Goal: Task Accomplishment & Management: Manage account settings

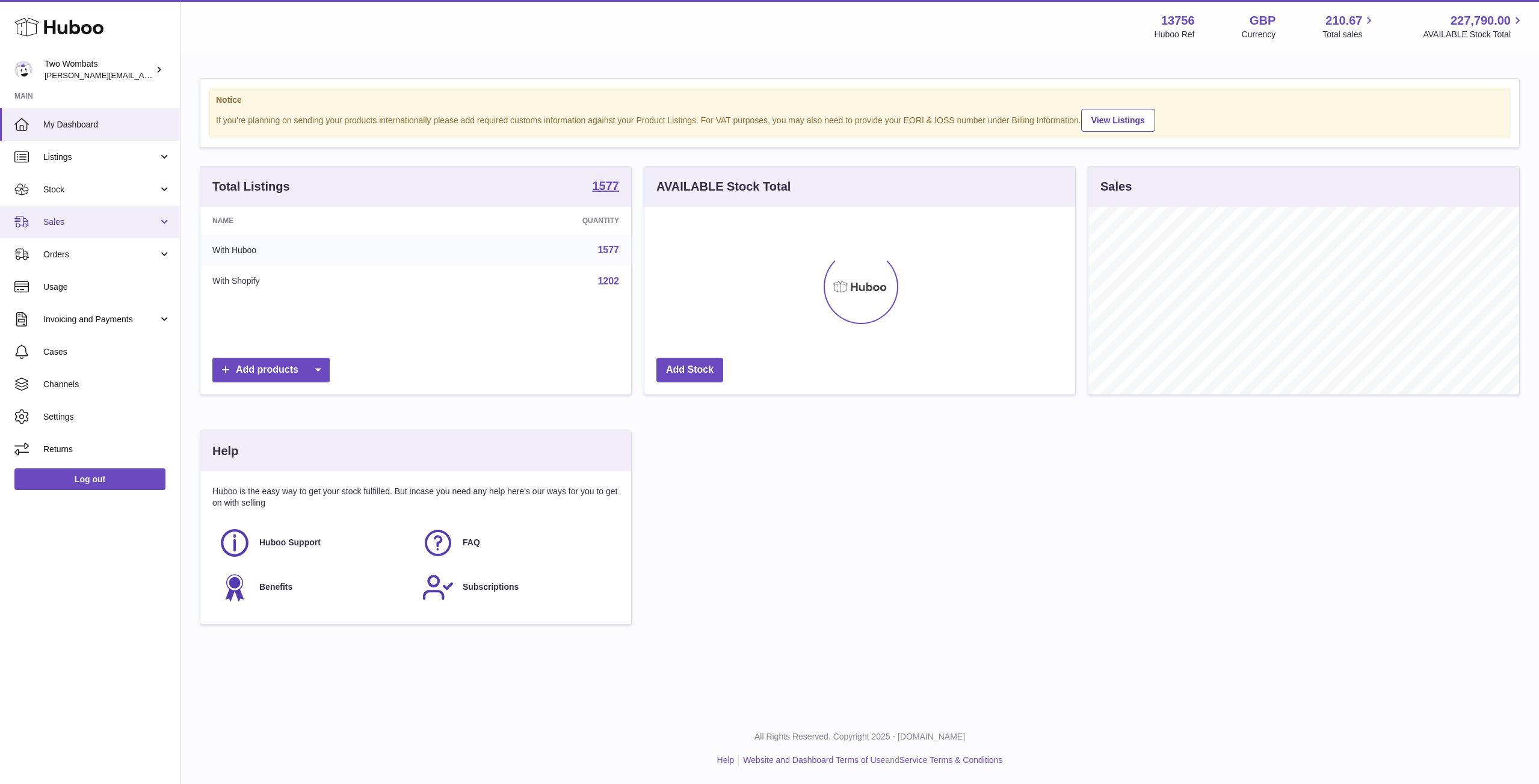
scroll to position [188, 431]
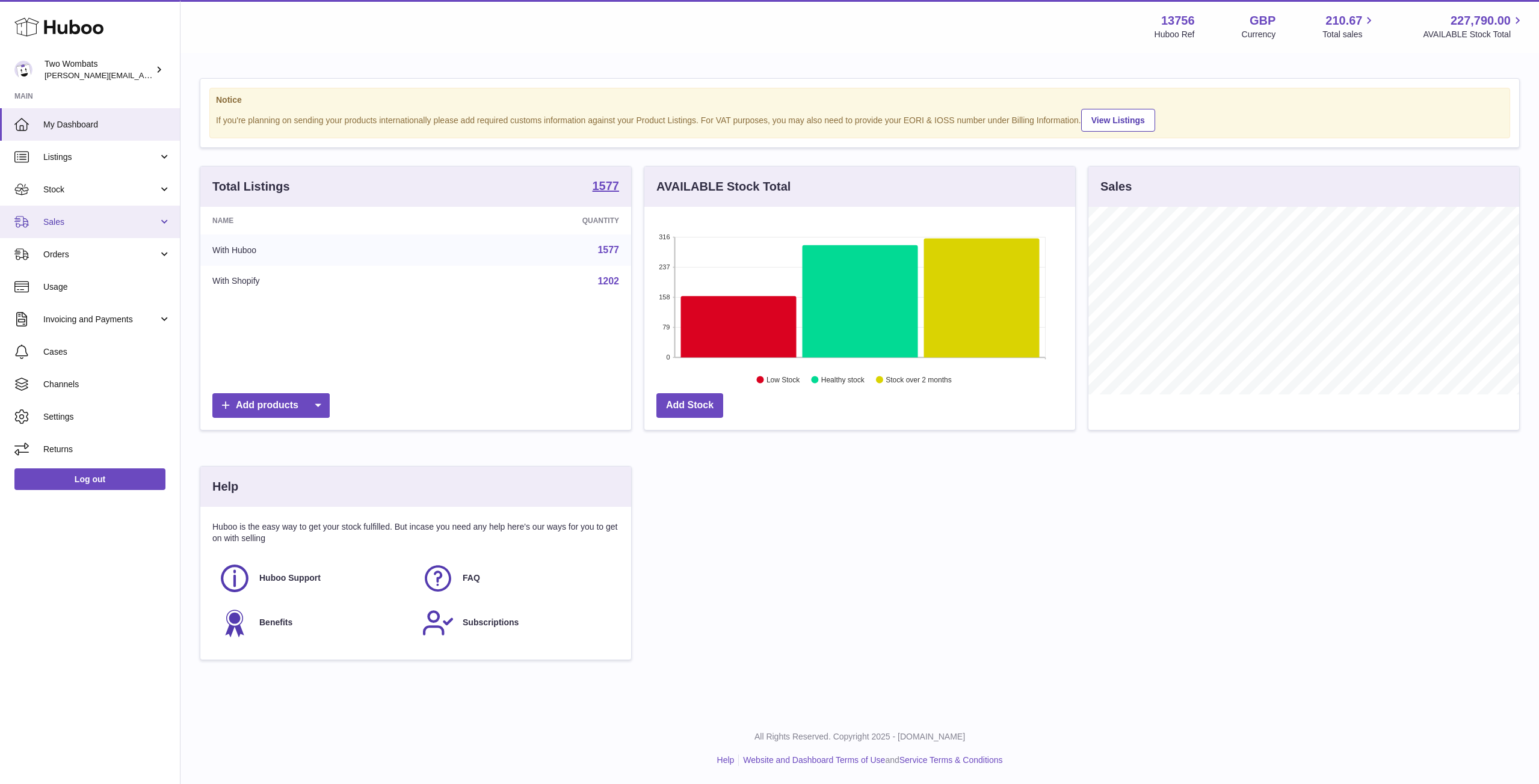
click at [155, 226] on span "Sales" at bounding box center [101, 221] width 115 height 11
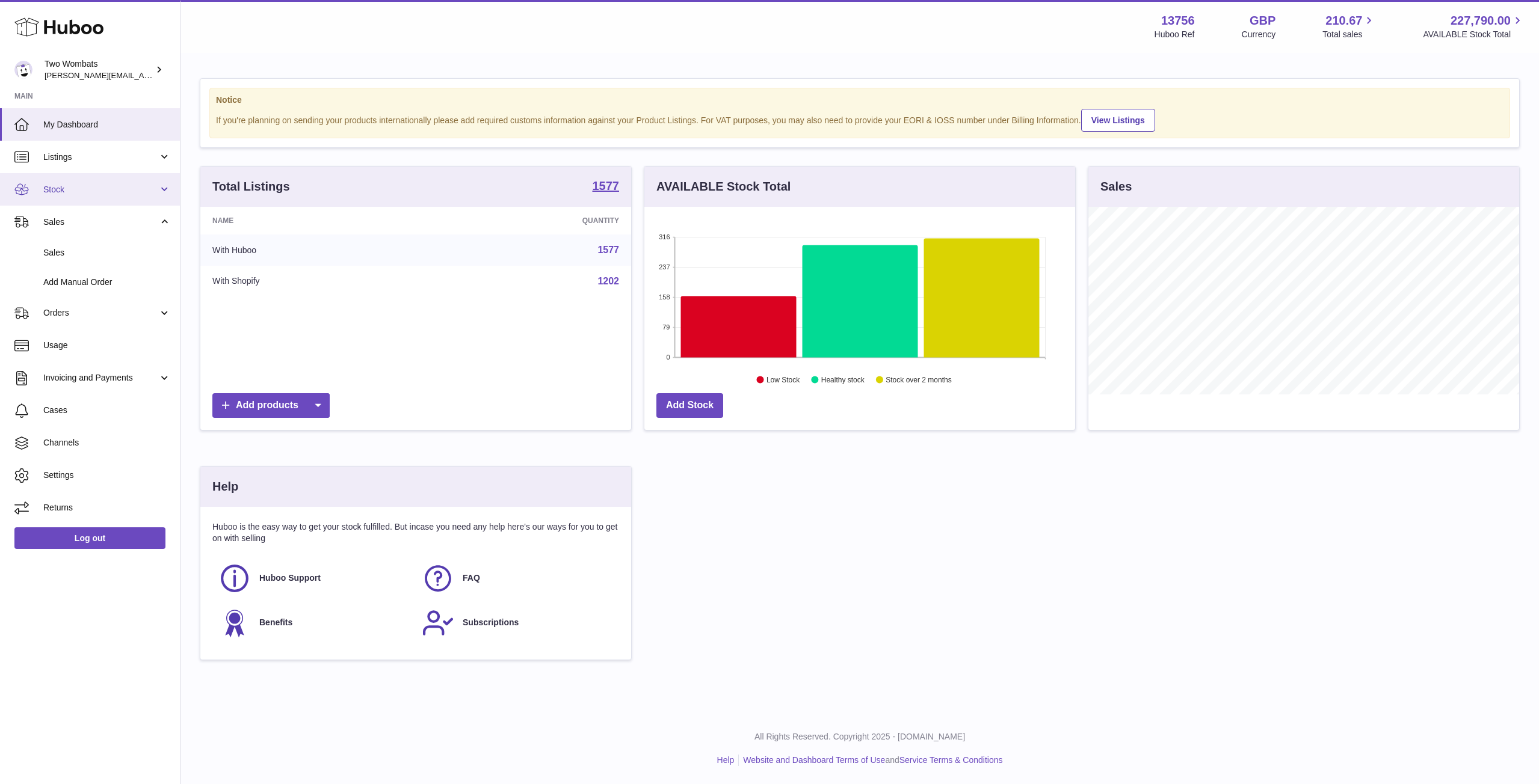
click at [160, 201] on link "Stock" at bounding box center [89, 189] width 180 height 32
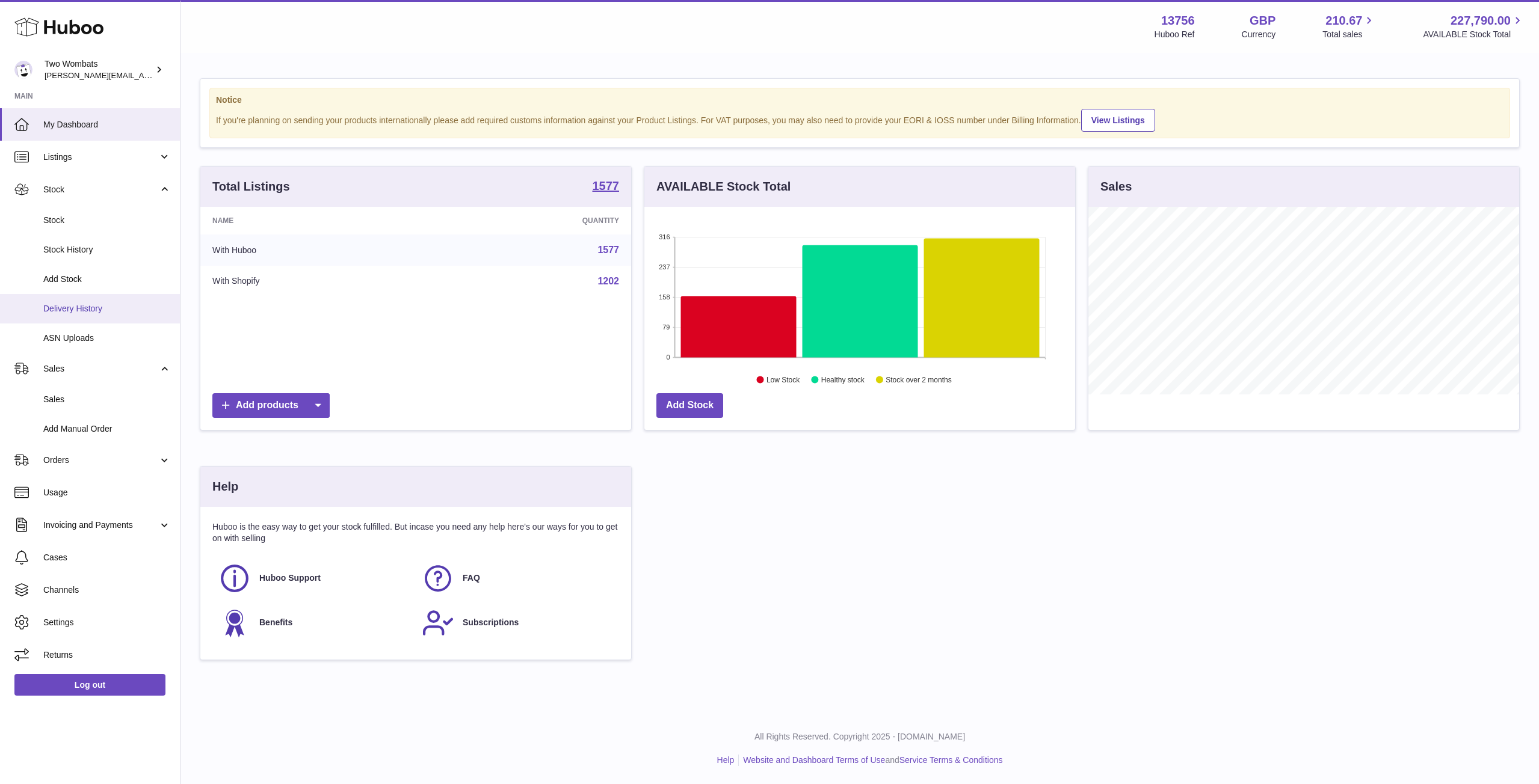
click at [107, 312] on span "Delivery History" at bounding box center [107, 308] width 128 height 11
click at [105, 331] on link "ASN Uploads" at bounding box center [89, 339] width 180 height 30
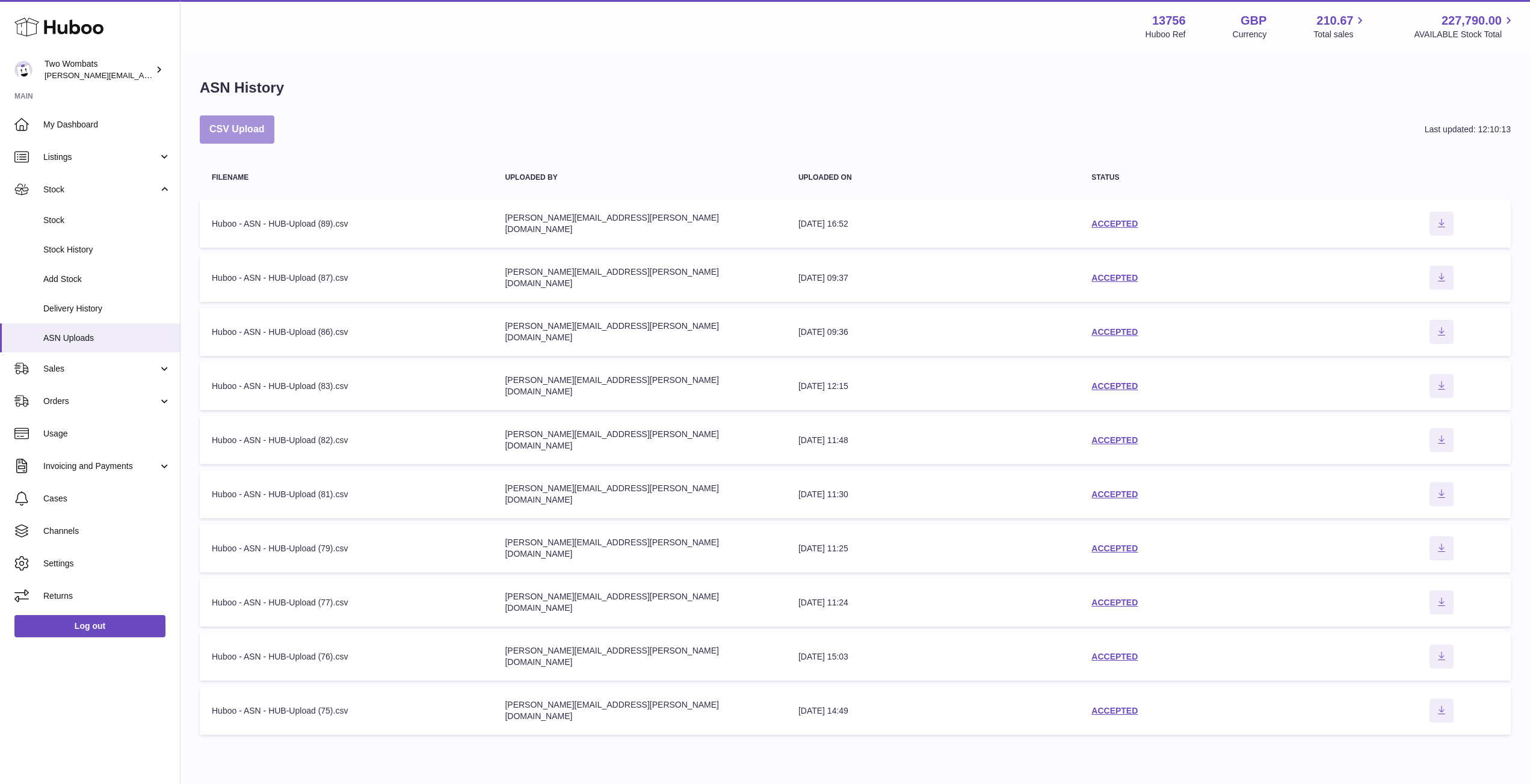
click at [244, 122] on button "CSV Upload" at bounding box center [237, 129] width 75 height 29
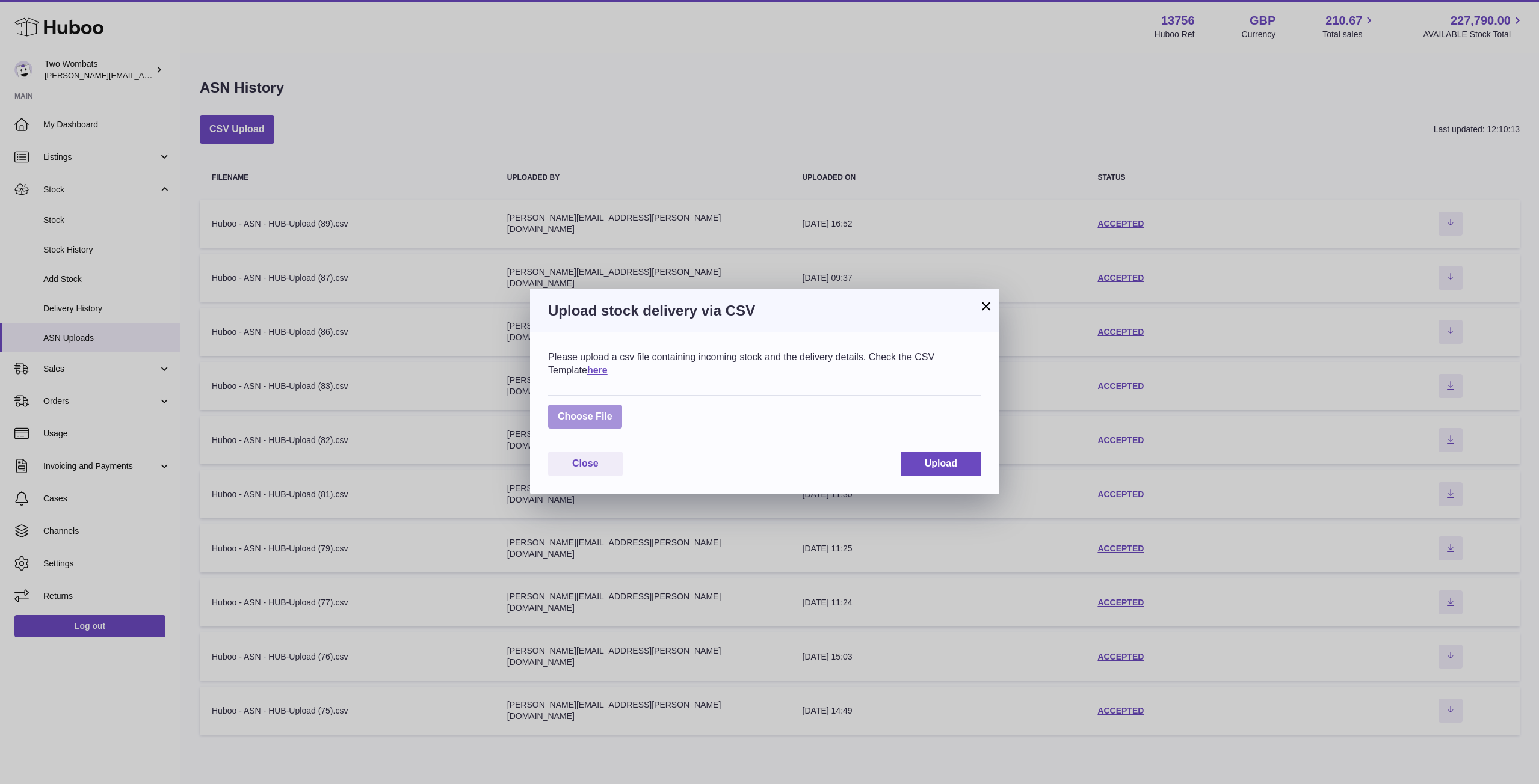
click at [595, 419] on label at bounding box center [585, 417] width 74 height 24
click at [612, 412] on input "file" at bounding box center [612, 411] width 1 height 1
type input "**********"
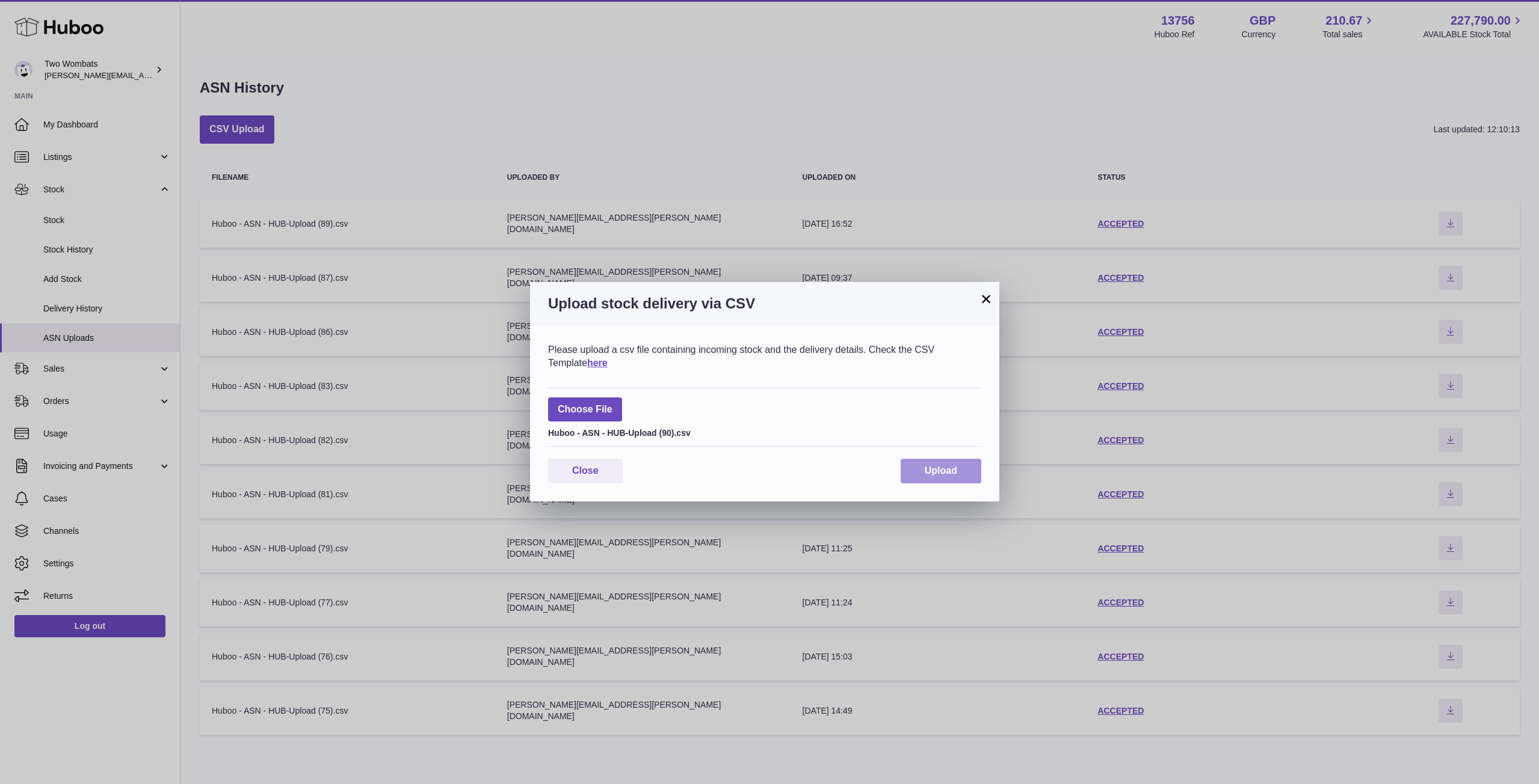
click at [944, 472] on span "Upload" at bounding box center [941, 471] width 32 height 10
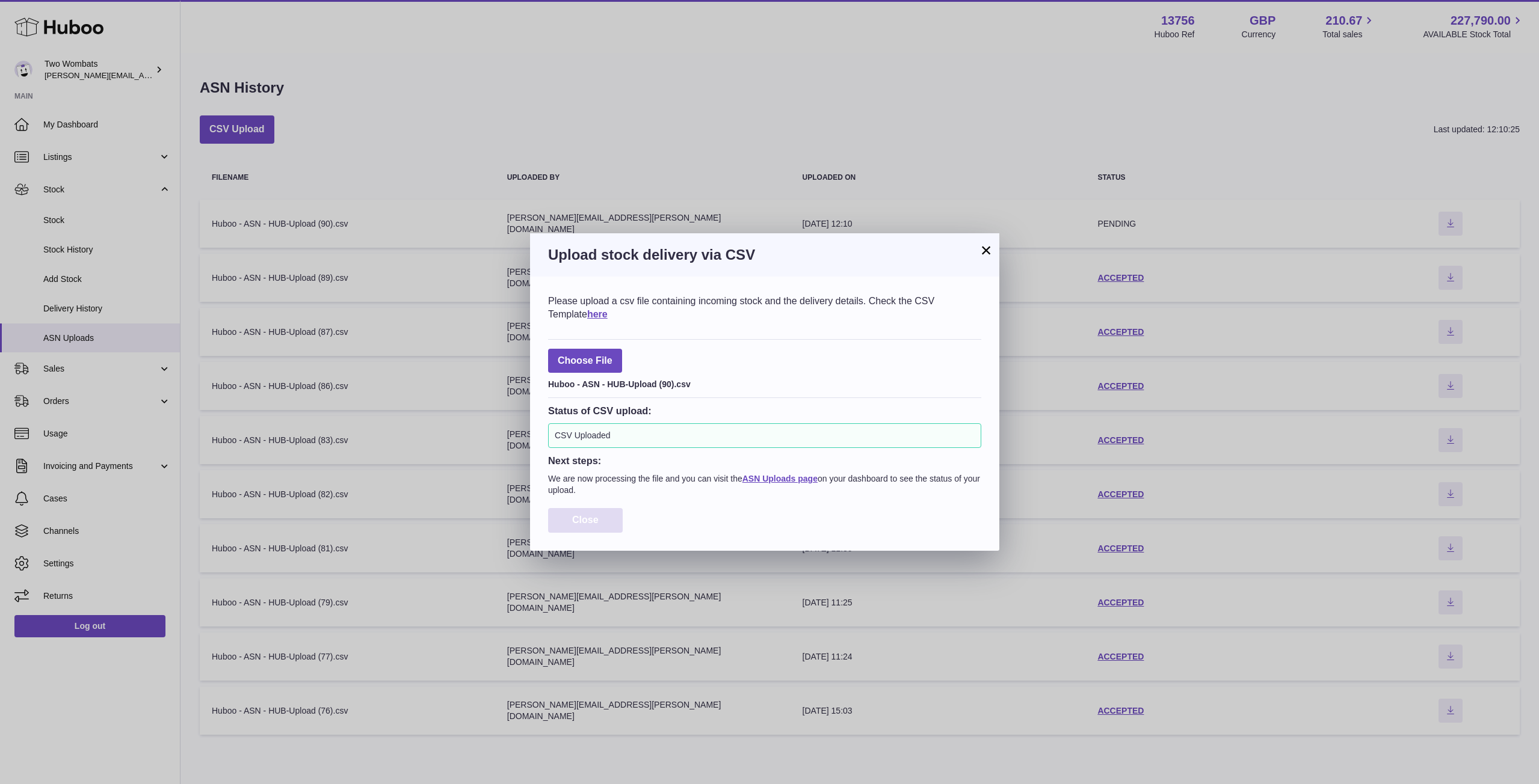
click at [588, 521] on span "Close" at bounding box center [585, 520] width 26 height 10
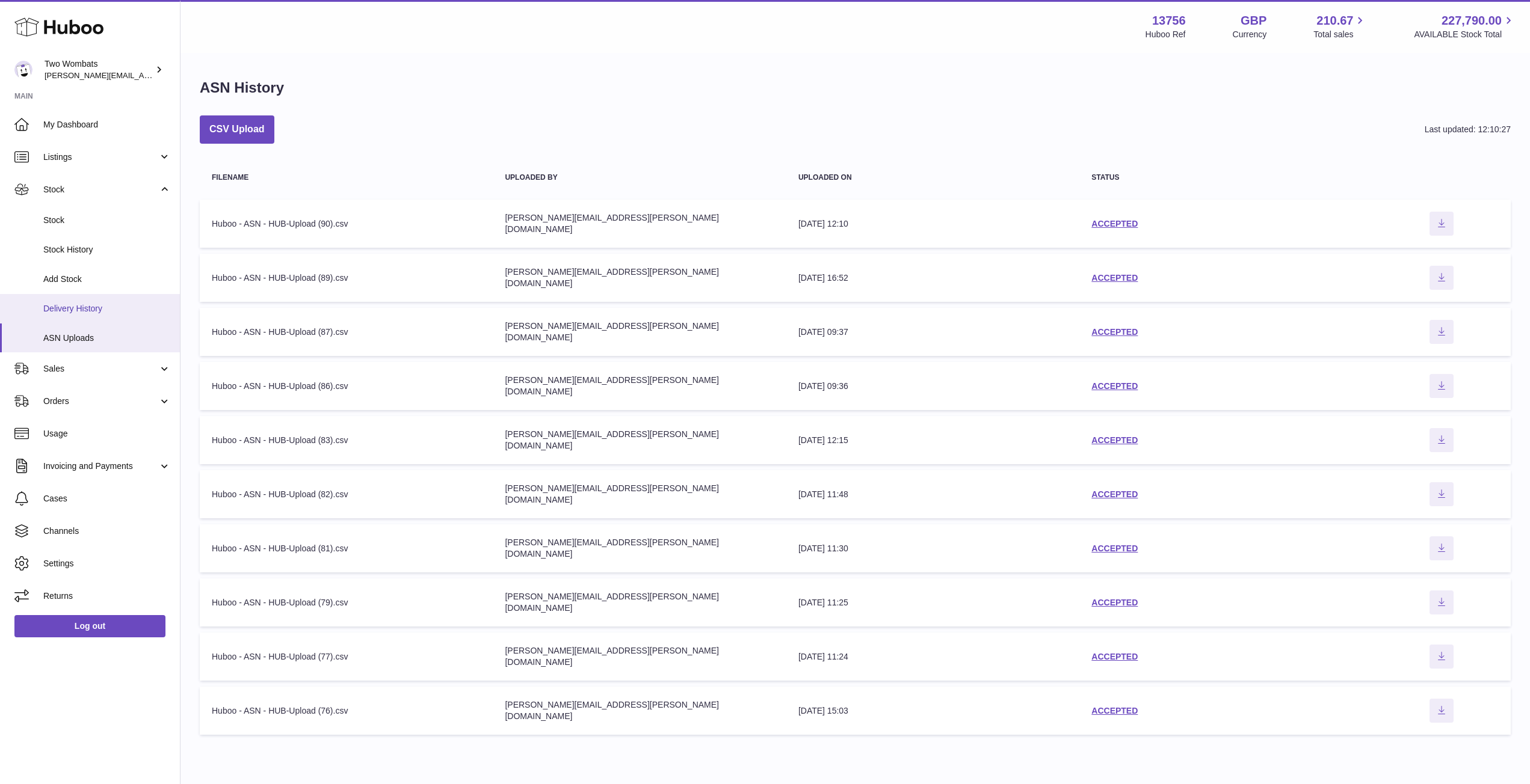
click at [85, 319] on link "Delivery History" at bounding box center [89, 309] width 180 height 30
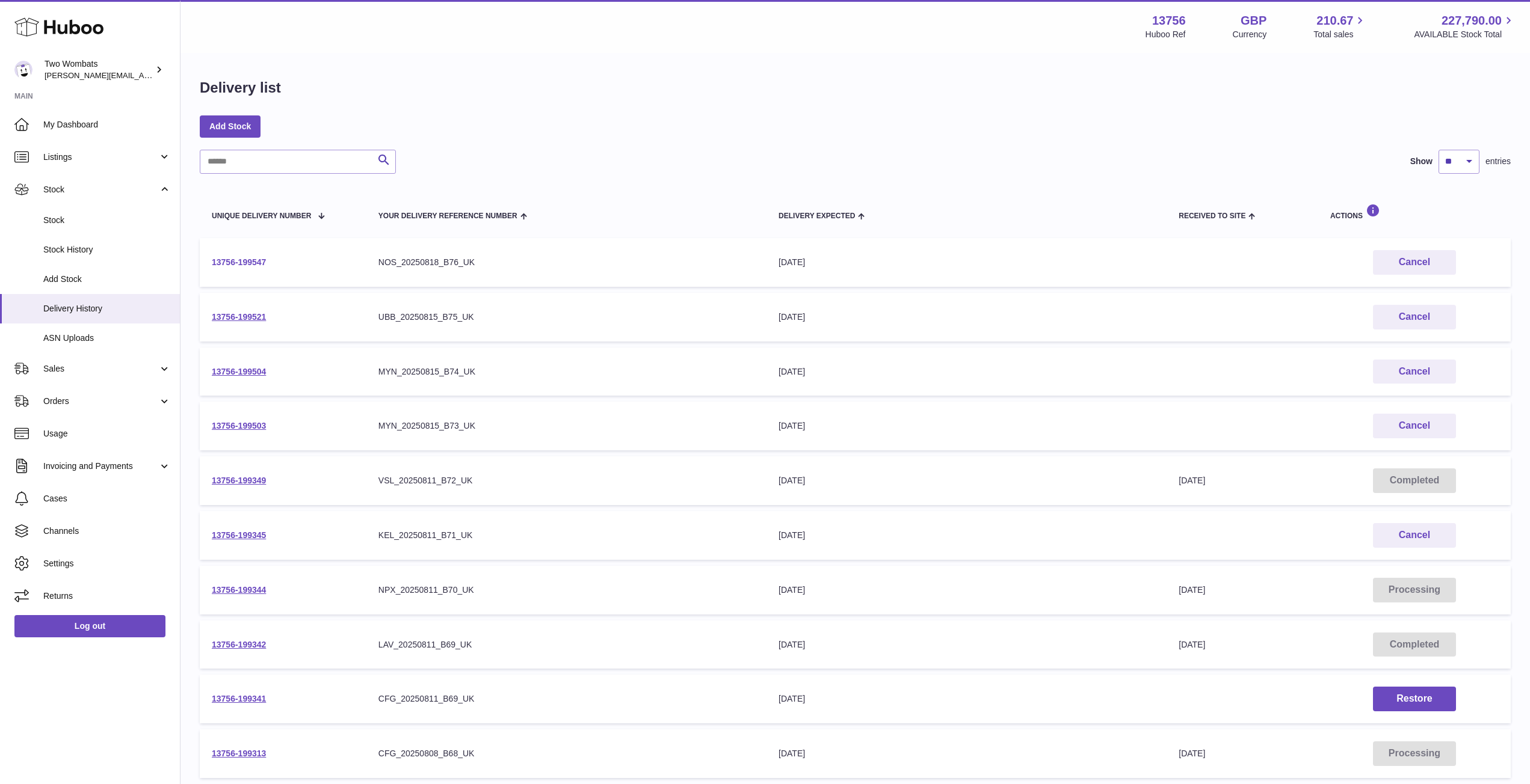
click at [237, 260] on link "13756-199547" at bounding box center [239, 262] width 54 height 10
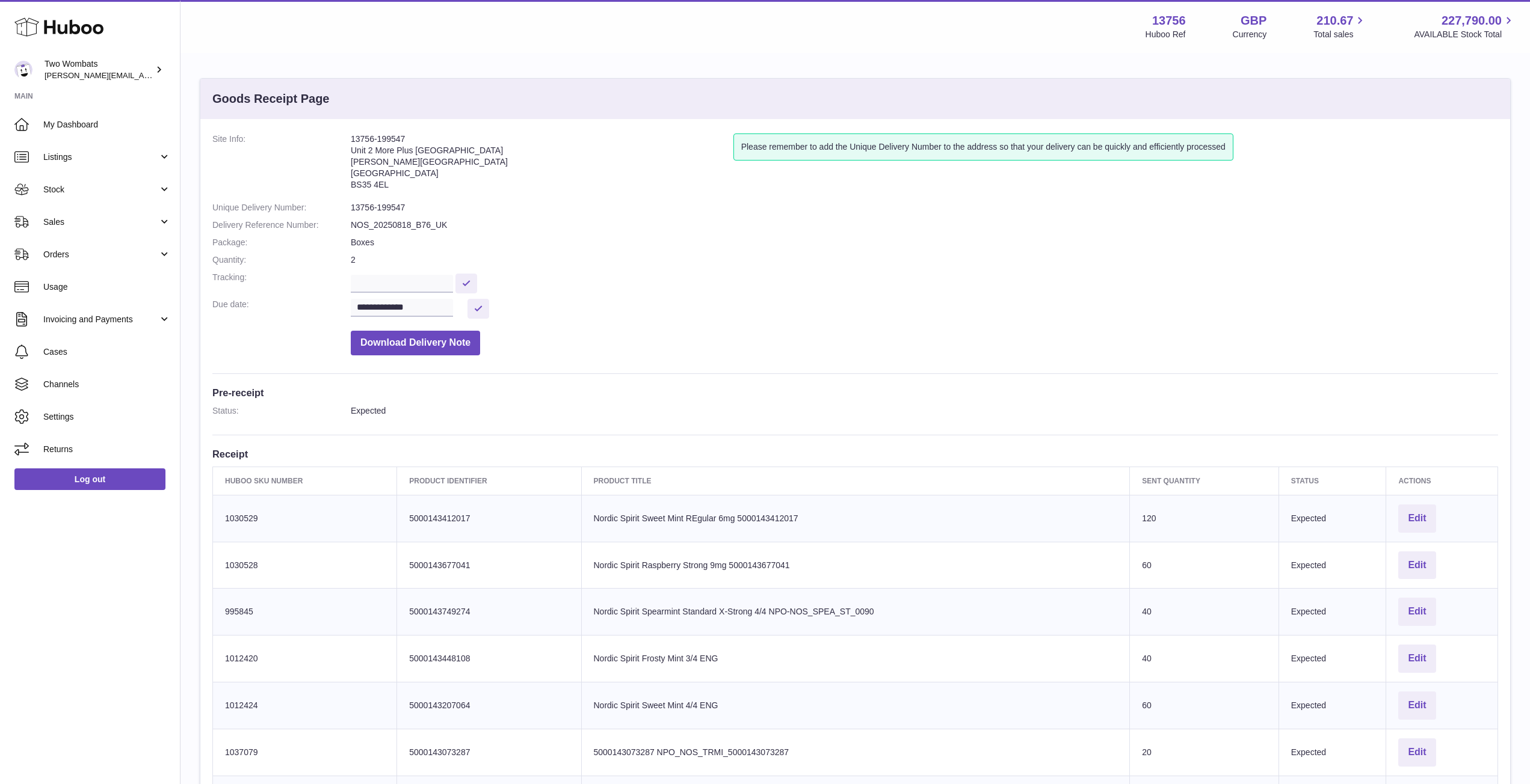
drag, startPoint x: 390, startPoint y: 188, endPoint x: 352, endPoint y: 143, distance: 58.9
click at [352, 143] on address "13756-199547 Unit 2 [GEOGRAPHIC_DATA][PERSON_NAME][STREET_ADDRESS]" at bounding box center [542, 165] width 383 height 63
copy address "13756-199547 Unit 2 [GEOGRAPHIC_DATA][PERSON_NAME][STREET_ADDRESS]"
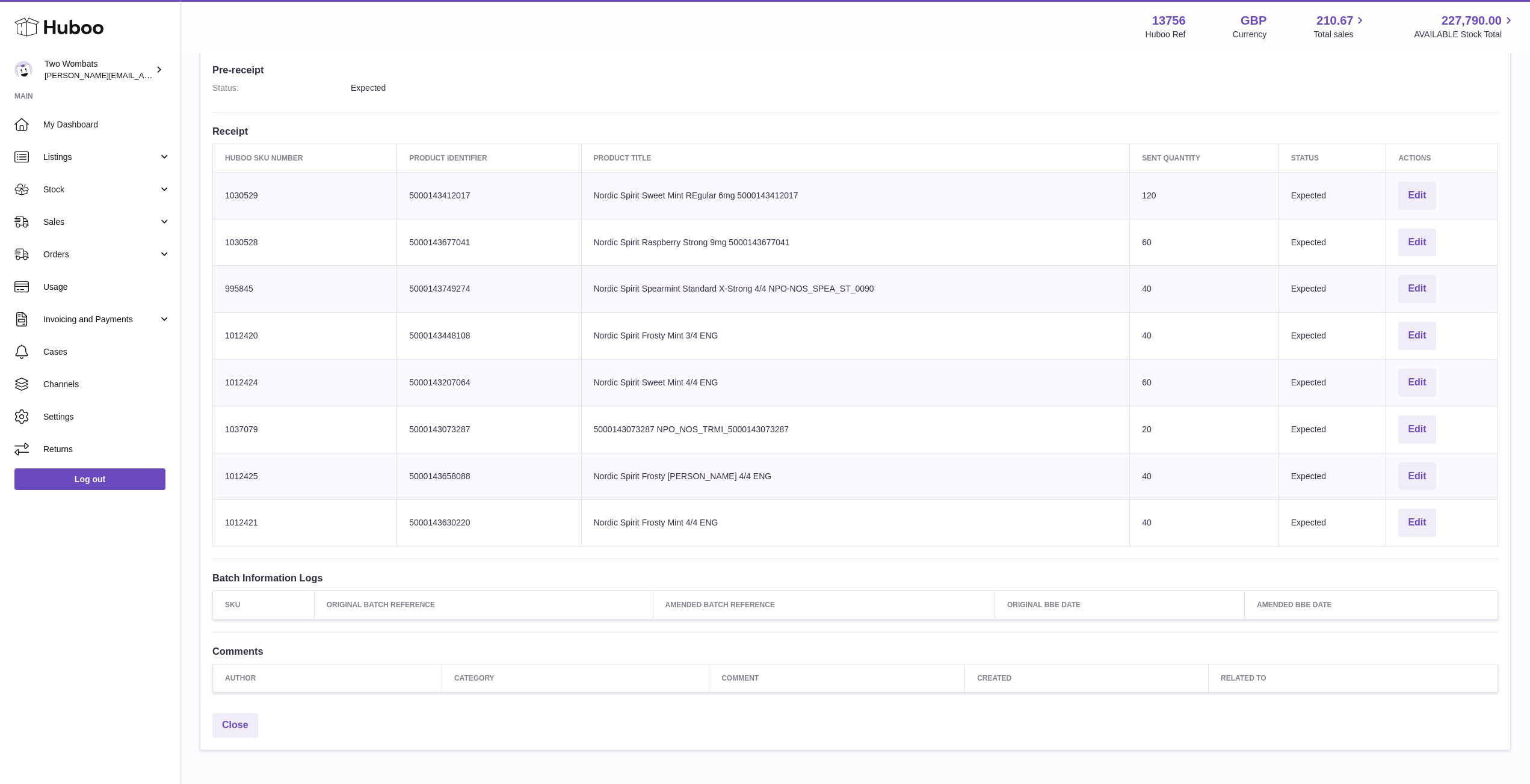
drag, startPoint x: 1461, startPoint y: 531, endPoint x: 226, endPoint y: 189, distance: 1281.5
click at [226, 189] on tbody "Huboo SKU Number 1030529 Client Identifier 5000143412017 Product title Nordic S…" at bounding box center [855, 359] width 1285 height 374
copy tbody "1030529 Client Identifier 5000143412017 Product title Nordic Spirit Sweet Mint …"
click at [762, 52] on div "Menu Huboo 13756 Huboo Ref GBP Currency 210.67 Total sales 227,790.00 AVAILABLE…" at bounding box center [855, 26] width 1349 height 53
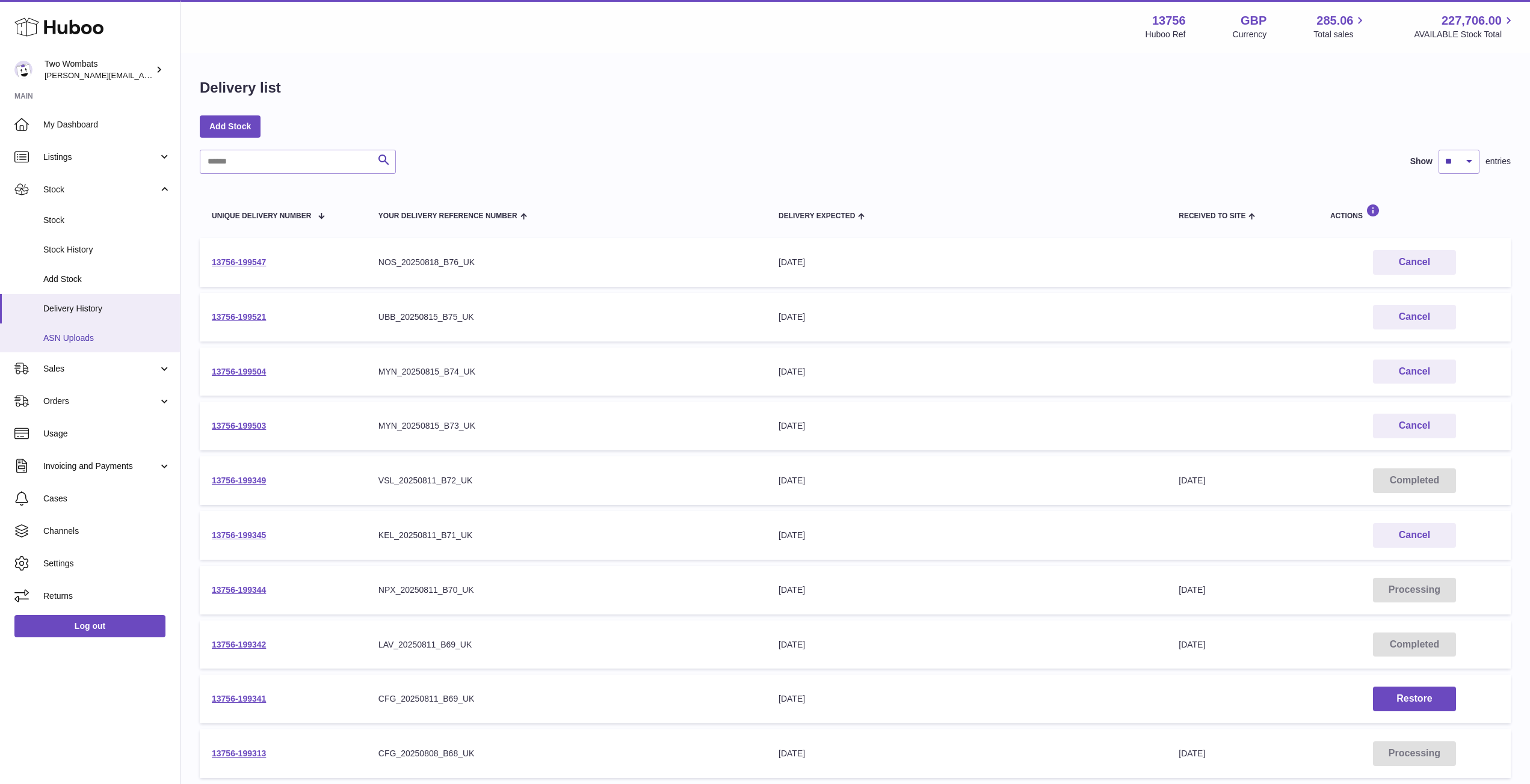
click at [101, 330] on link "ASN Uploads" at bounding box center [89, 339] width 180 height 30
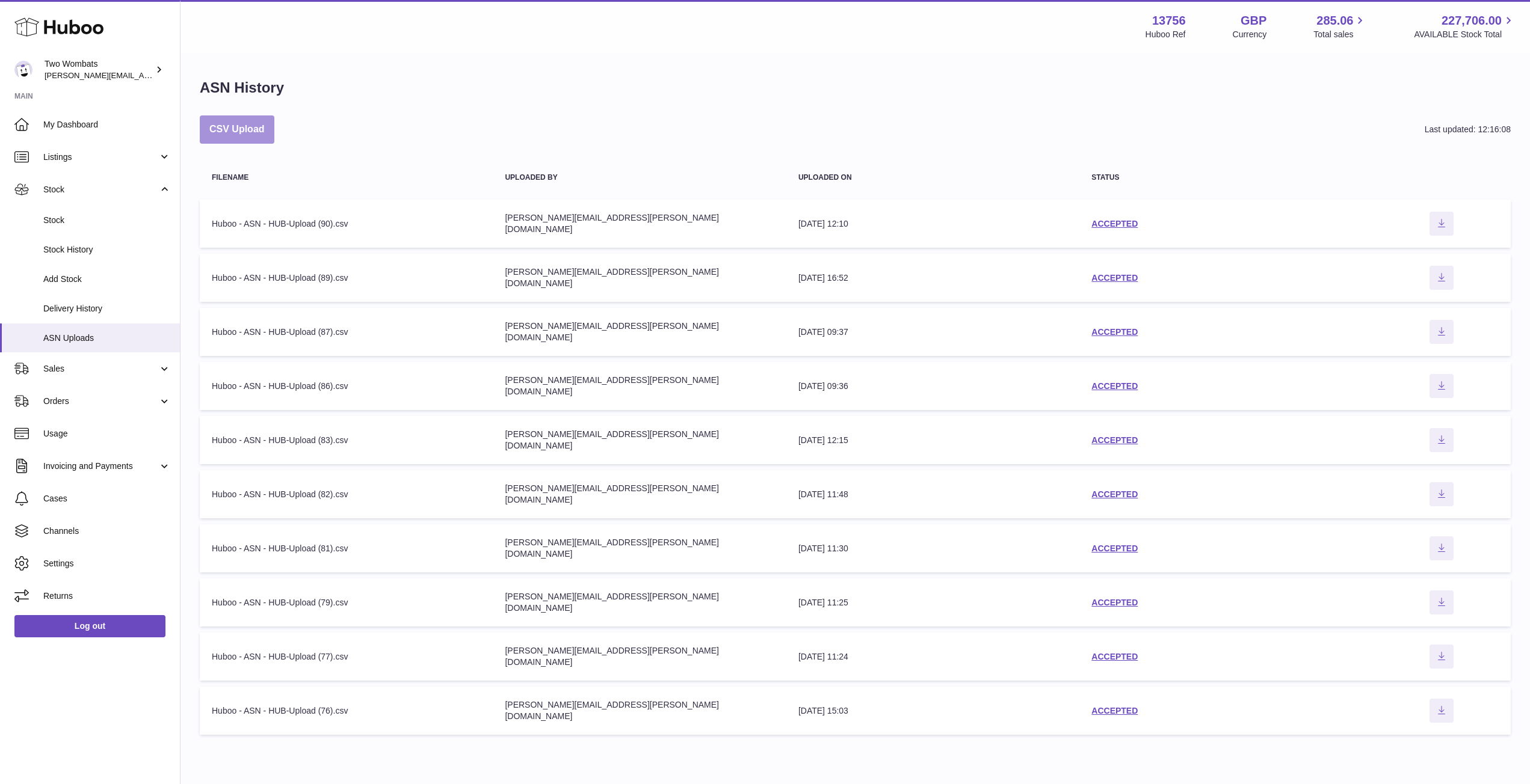
click at [244, 128] on button "CSV Upload" at bounding box center [237, 129] width 75 height 29
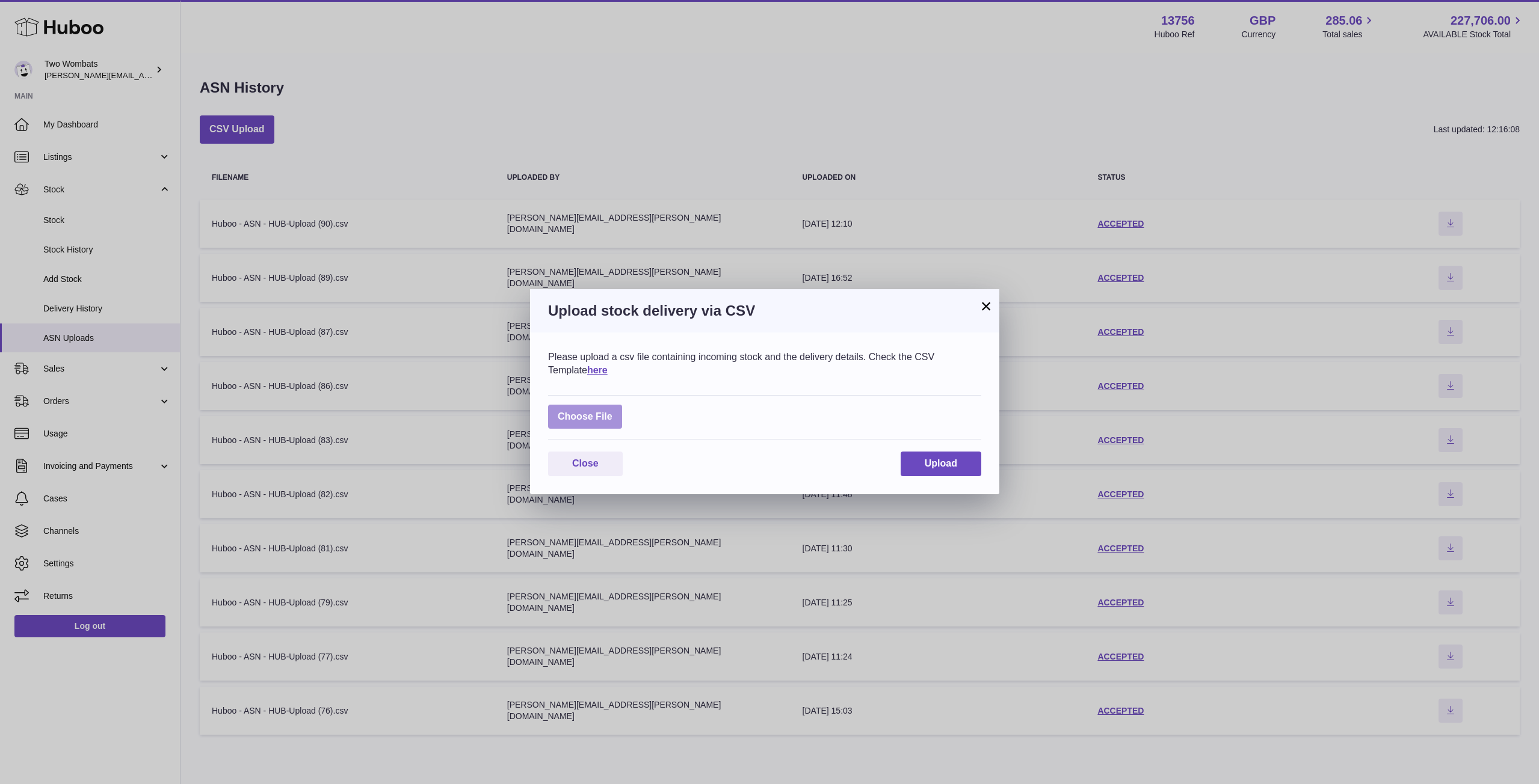
click at [585, 416] on label at bounding box center [585, 417] width 74 height 24
click at [612, 412] on input "file" at bounding box center [612, 411] width 1 height 1
type input "**********"
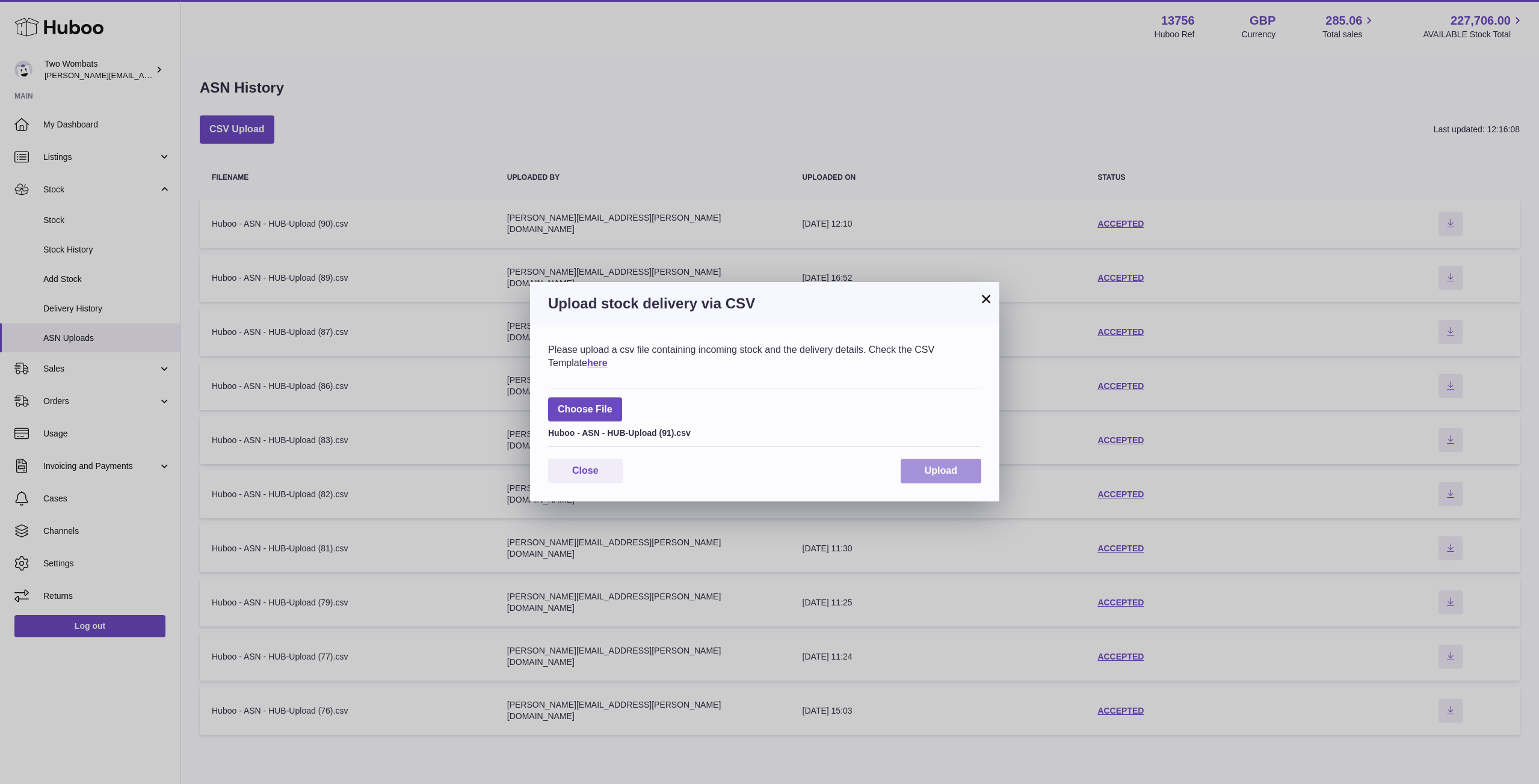
click at [936, 467] on span "Upload" at bounding box center [941, 471] width 32 height 10
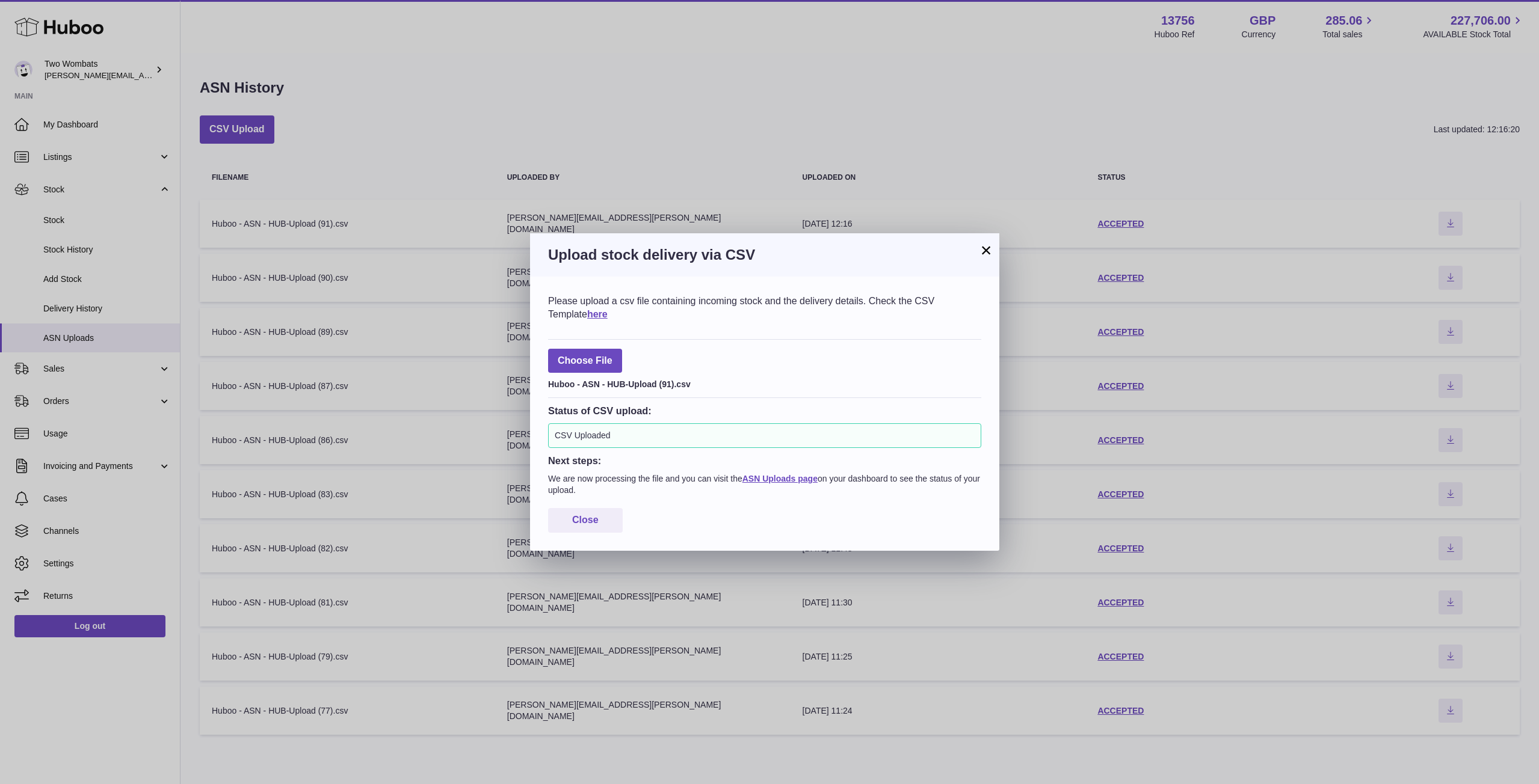
click at [58, 306] on div "× Upload stock delivery via CSV Please upload a csv file containing incoming st…" at bounding box center [770, 392] width 1539 height 784
click at [598, 515] on span "Close" at bounding box center [585, 520] width 26 height 10
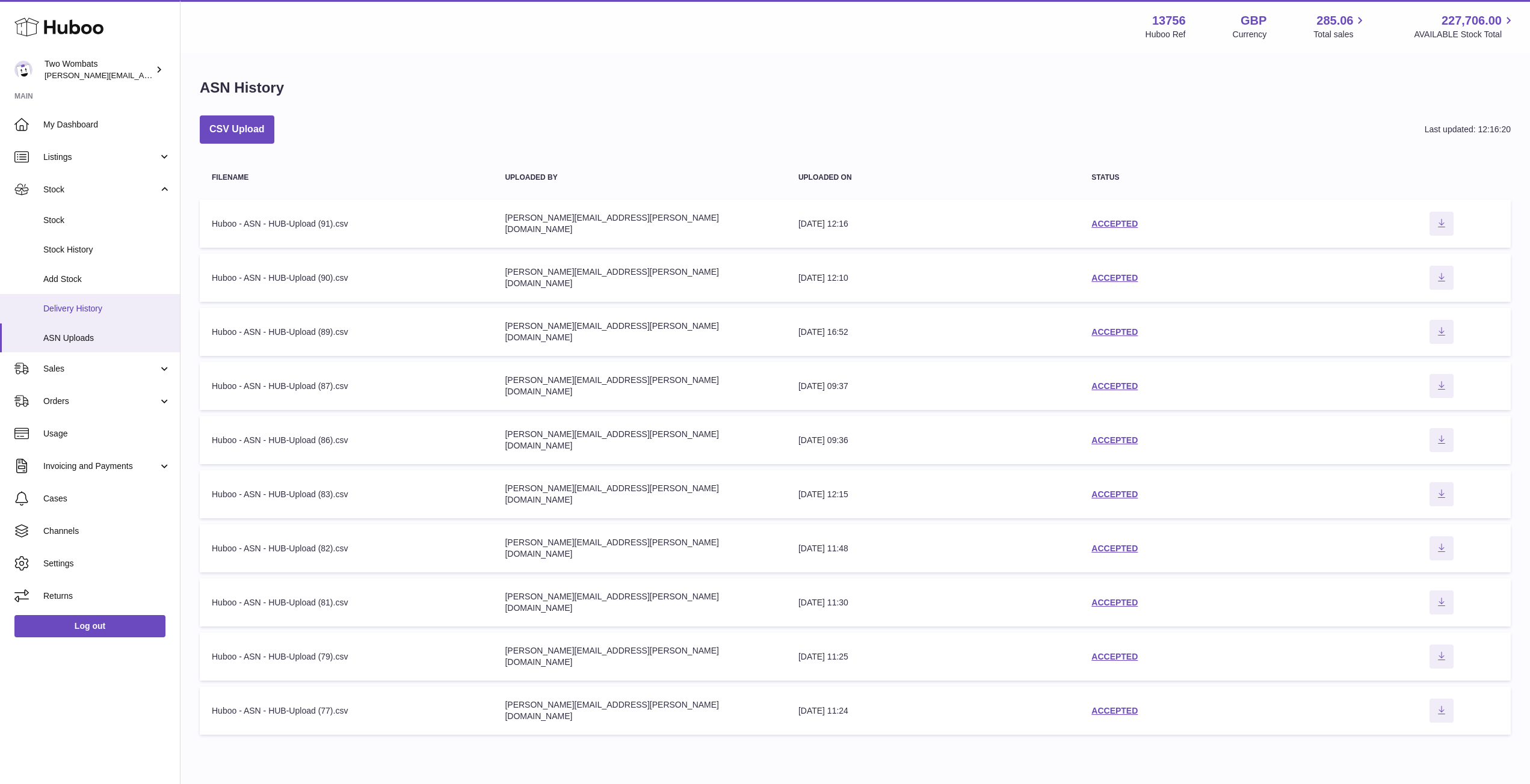
click at [86, 303] on span "Delivery History" at bounding box center [107, 308] width 128 height 11
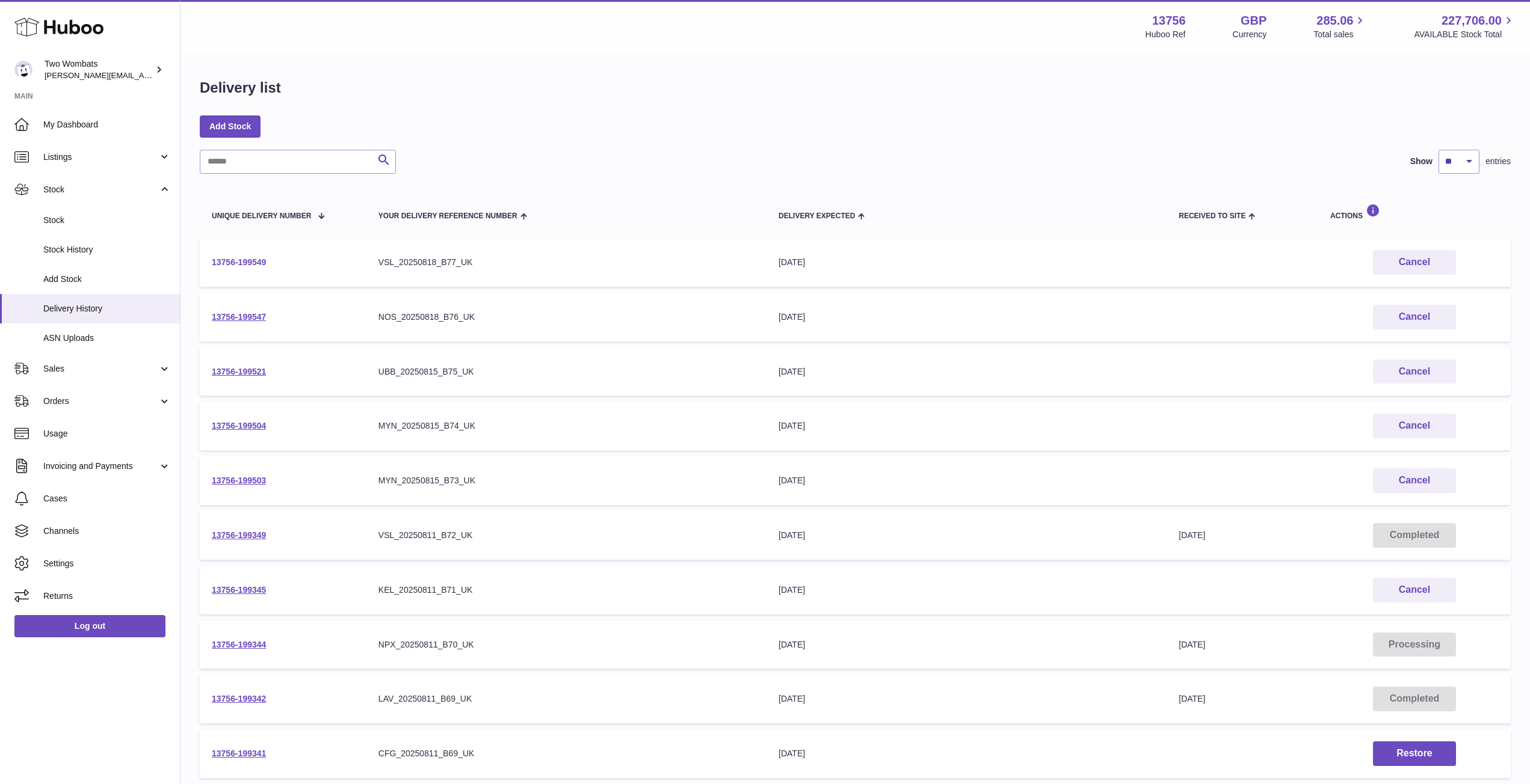
click at [245, 260] on link "13756-199549" at bounding box center [239, 262] width 54 height 10
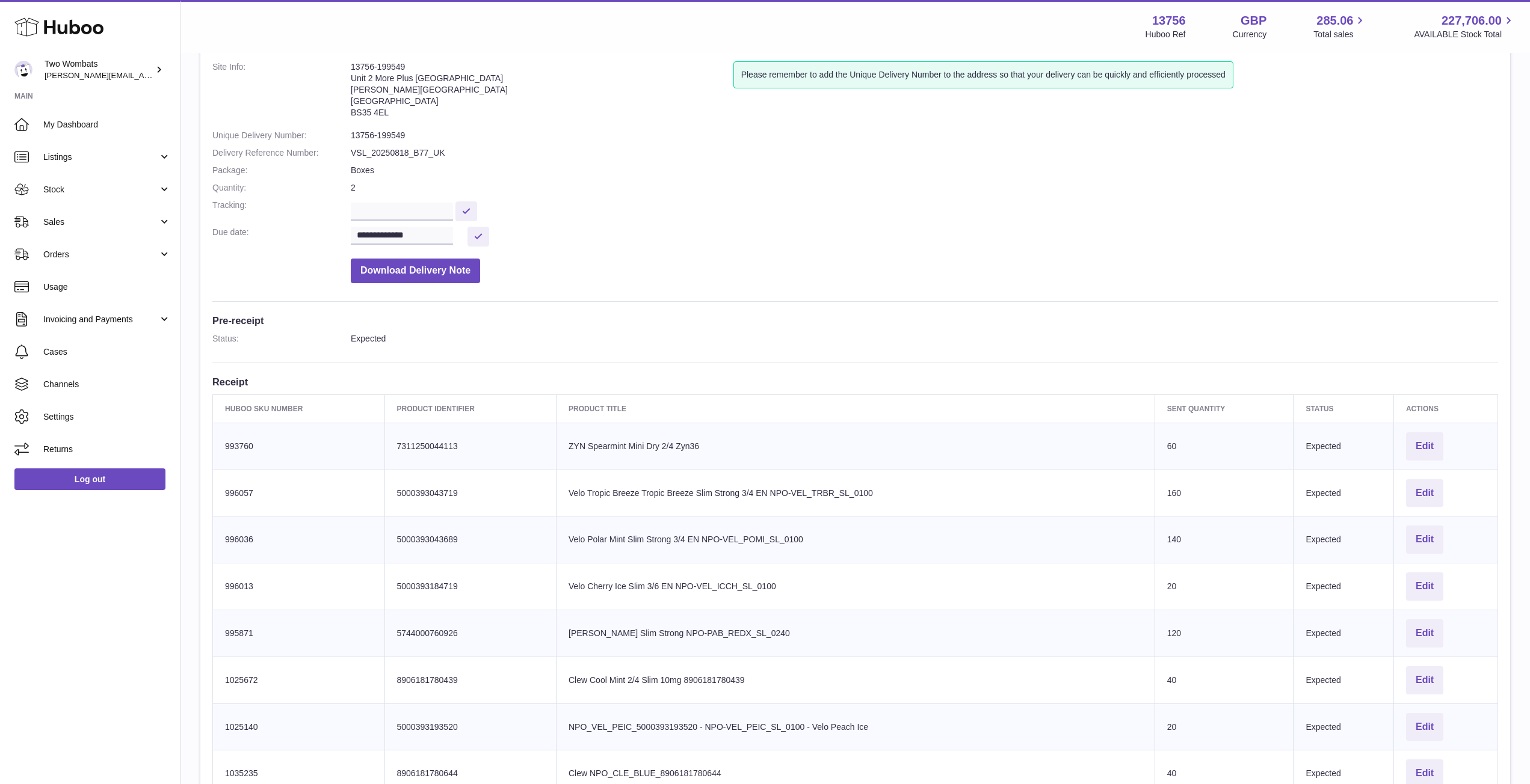
scroll to position [66, 0]
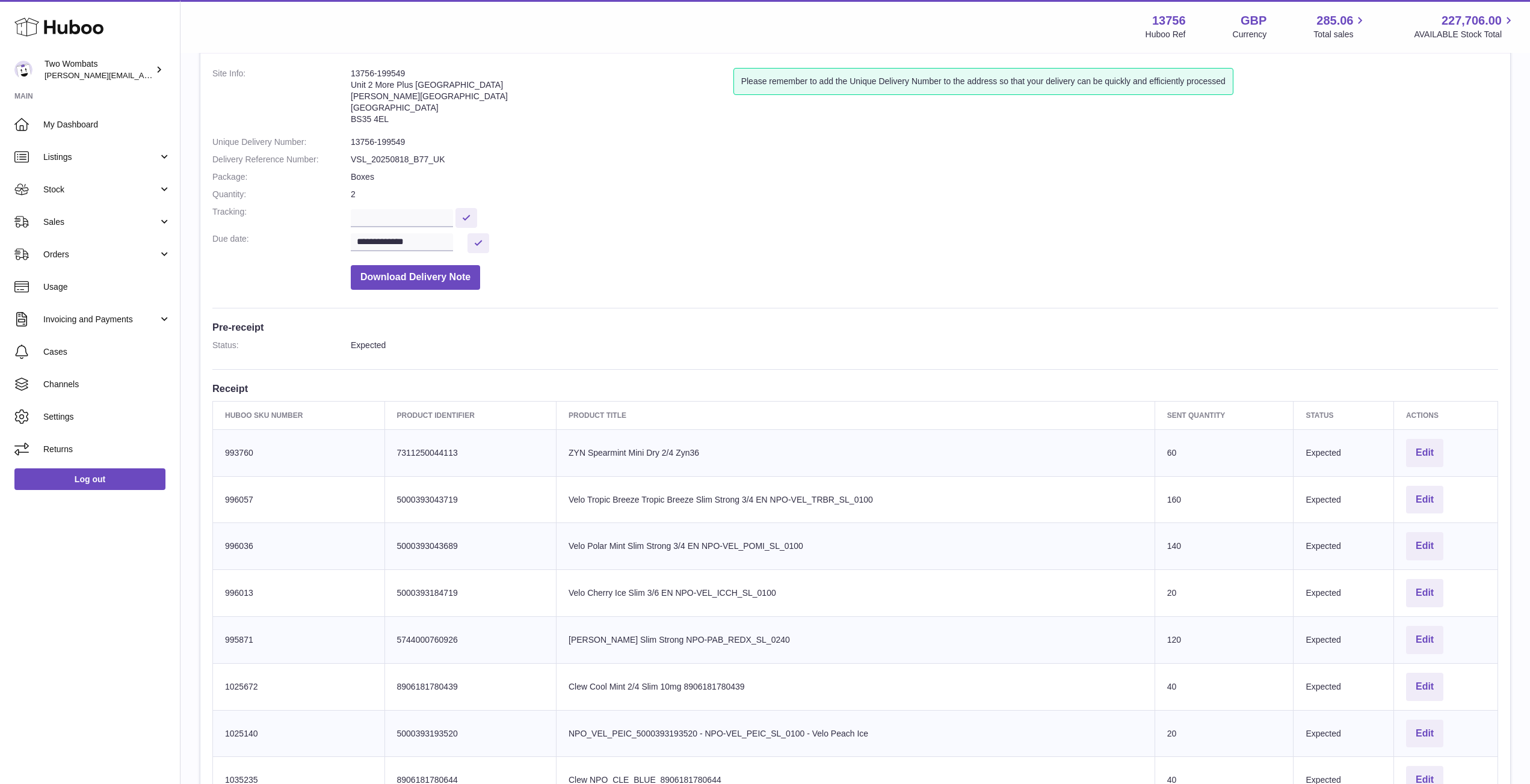
drag, startPoint x: 1460, startPoint y: 612, endPoint x: 215, endPoint y: 450, distance: 1255.5
click at [215, 450] on tbody "Huboo SKU Number 993760 Client Identifier 7311250044113 Product title ZYN Spear…" at bounding box center [855, 757] width 1285 height 655
copy tbody "993760 Client Identifier 7311250044113 Product title ZYN Spearmint Mini Dry 2/4…"
click at [430, 278] on button "Download Delivery Note" at bounding box center [415, 278] width 129 height 24
click at [361, 197] on dd "2" at bounding box center [924, 194] width 1147 height 11
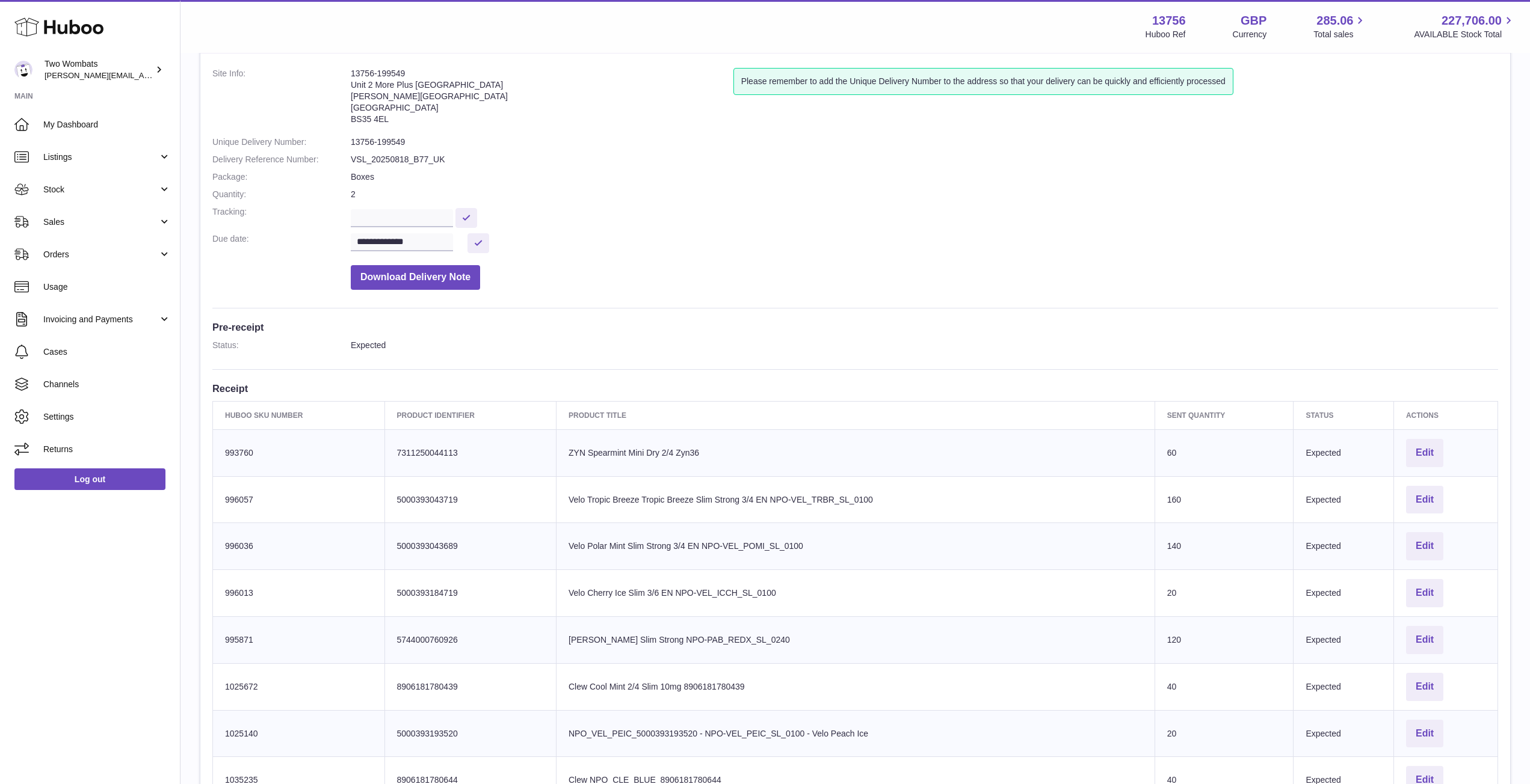
click at [355, 189] on dd "2" at bounding box center [924, 194] width 1147 height 11
drag, startPoint x: 347, startPoint y: 191, endPoint x: 397, endPoint y: 194, distance: 50.1
click at [397, 194] on dl "**********" at bounding box center [855, 181] width 1286 height 228
click at [397, 194] on dd "2" at bounding box center [924, 194] width 1147 height 11
click at [143, 191] on span "Stock" at bounding box center [101, 189] width 115 height 11
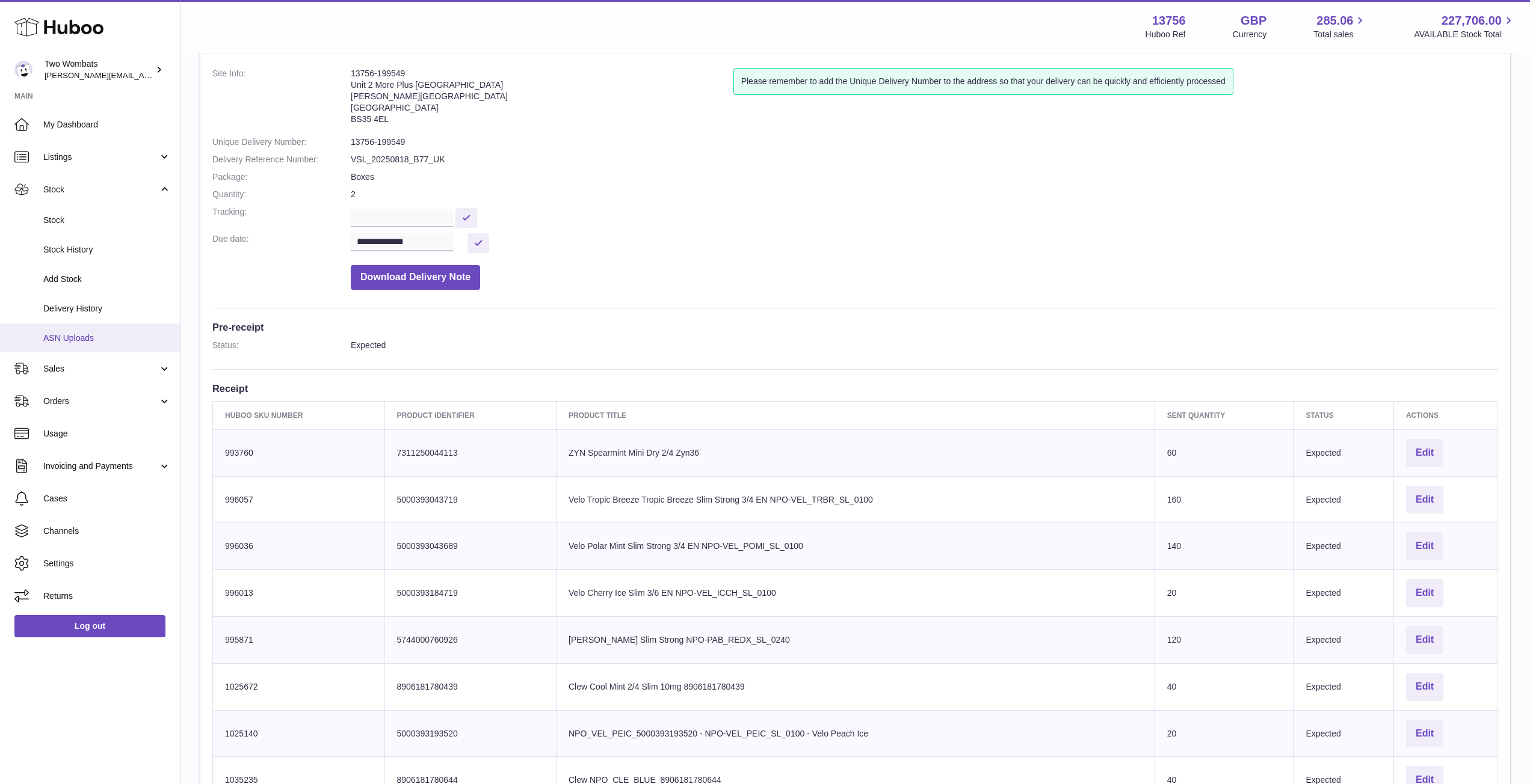
click at [88, 334] on span "ASN Uploads" at bounding box center [107, 338] width 128 height 11
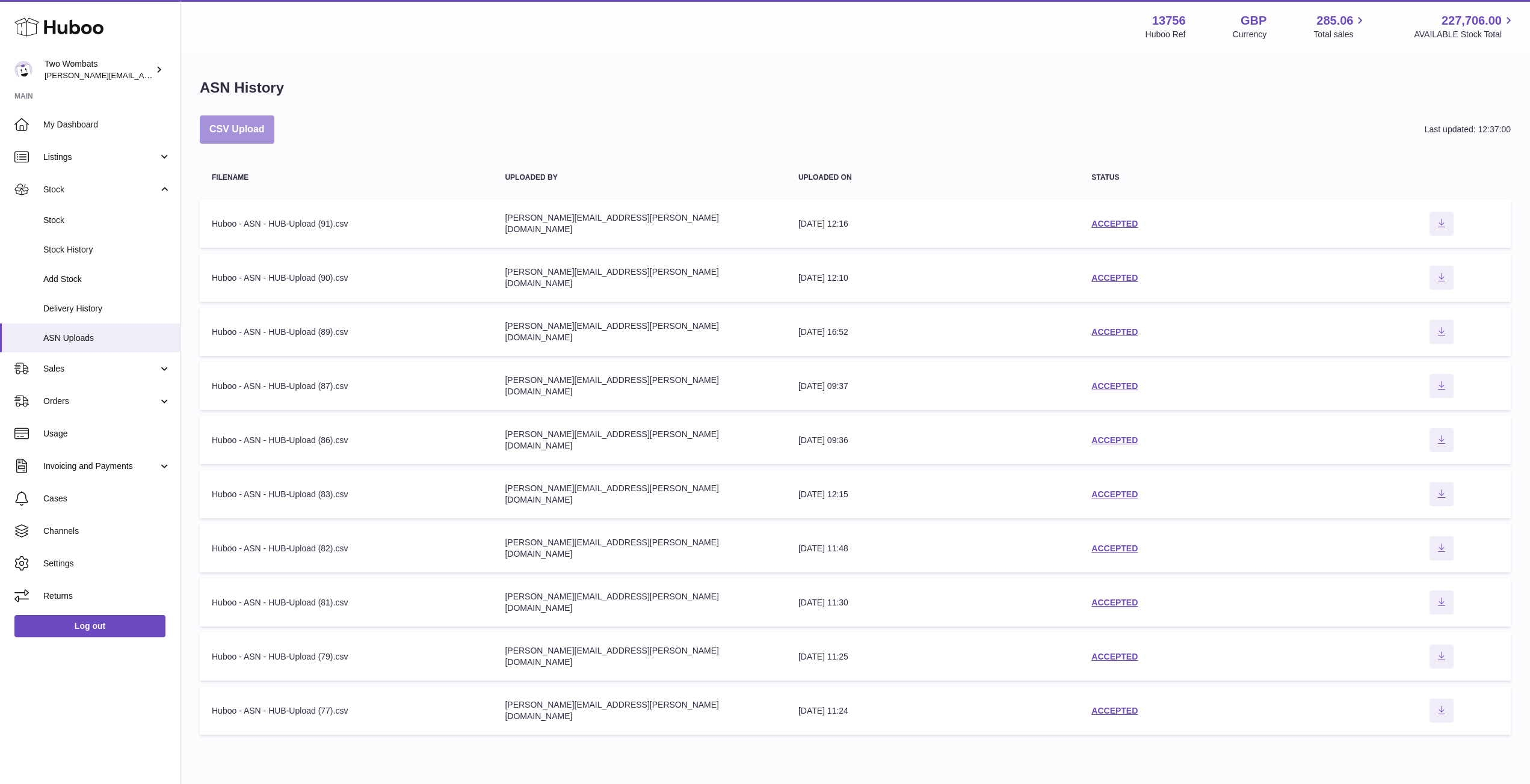
click at [249, 135] on button "CSV Upload" at bounding box center [237, 129] width 75 height 29
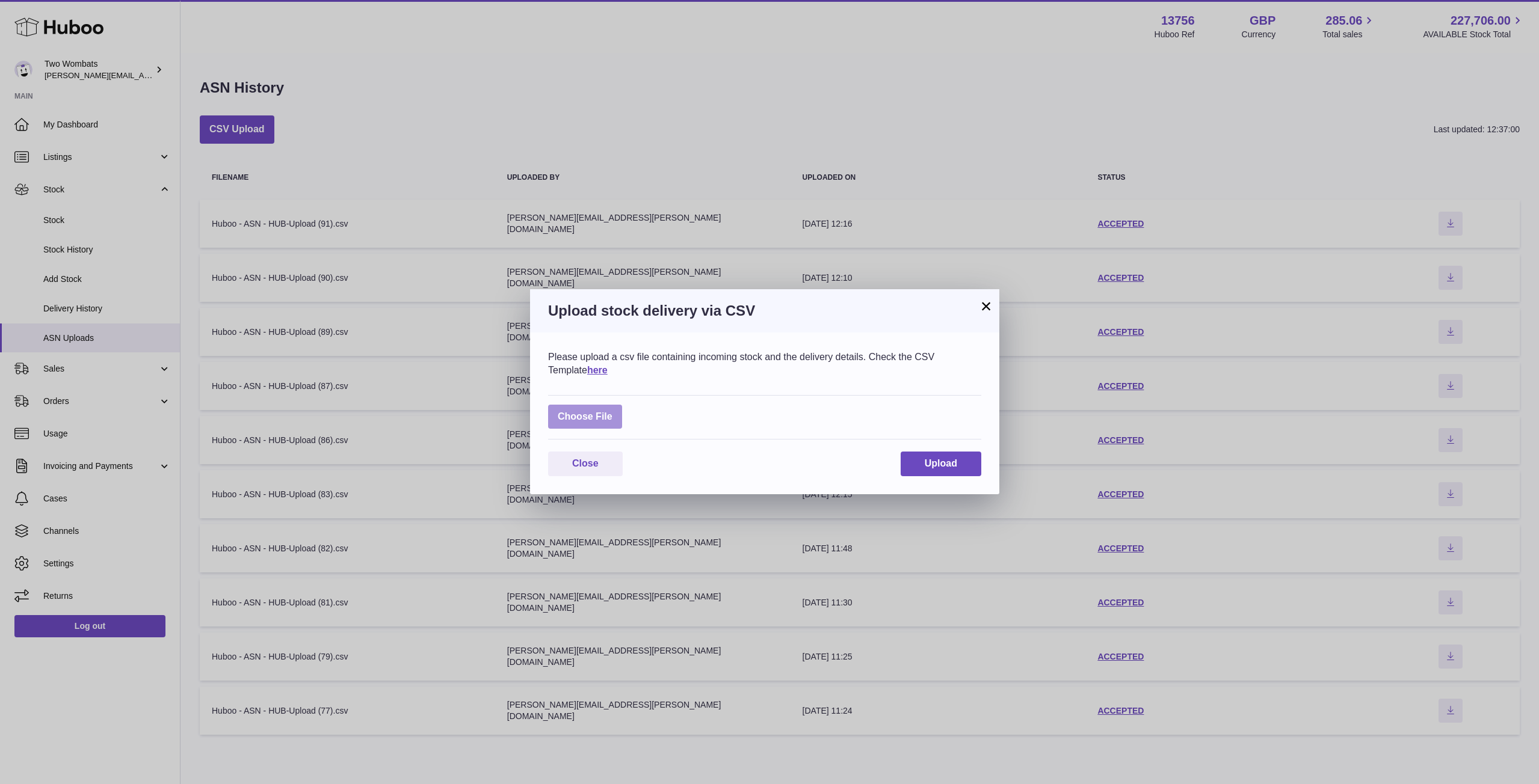
click at [607, 417] on label at bounding box center [585, 417] width 74 height 24
click at [612, 412] on input "file" at bounding box center [612, 411] width 1 height 1
type input "**********"
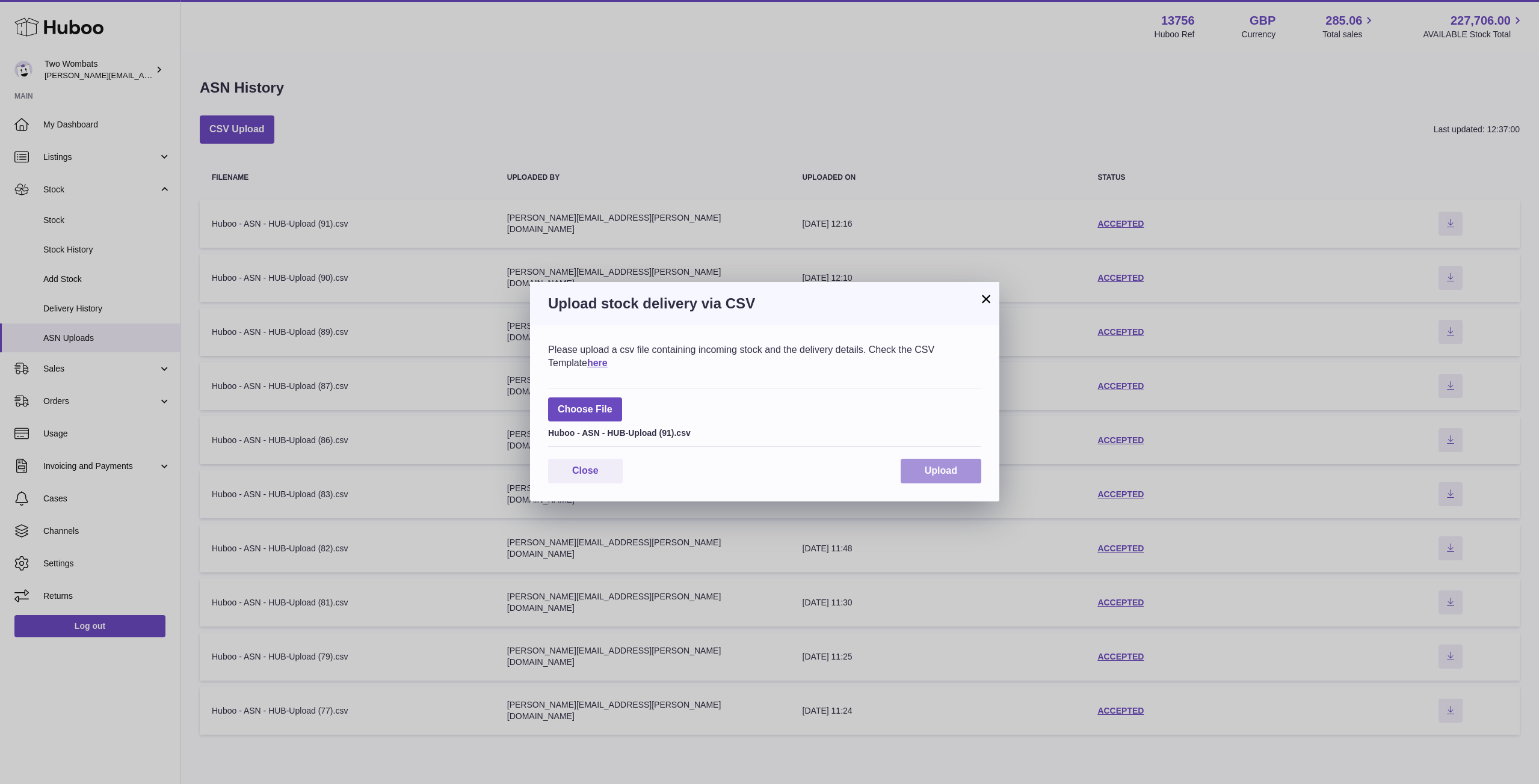
click at [919, 469] on button "Upload" at bounding box center [941, 471] width 81 height 24
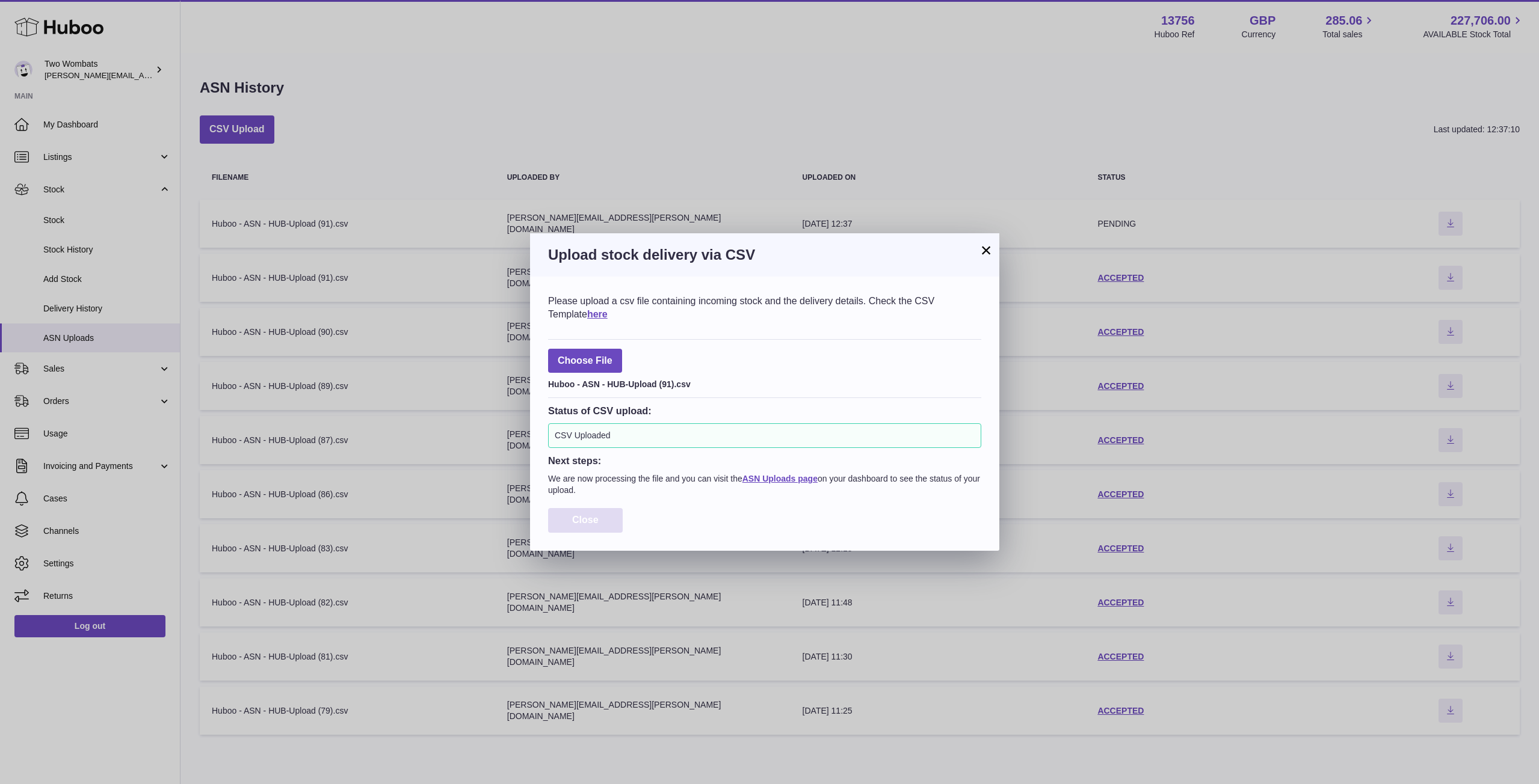
click at [591, 520] on span "Close" at bounding box center [585, 520] width 26 height 10
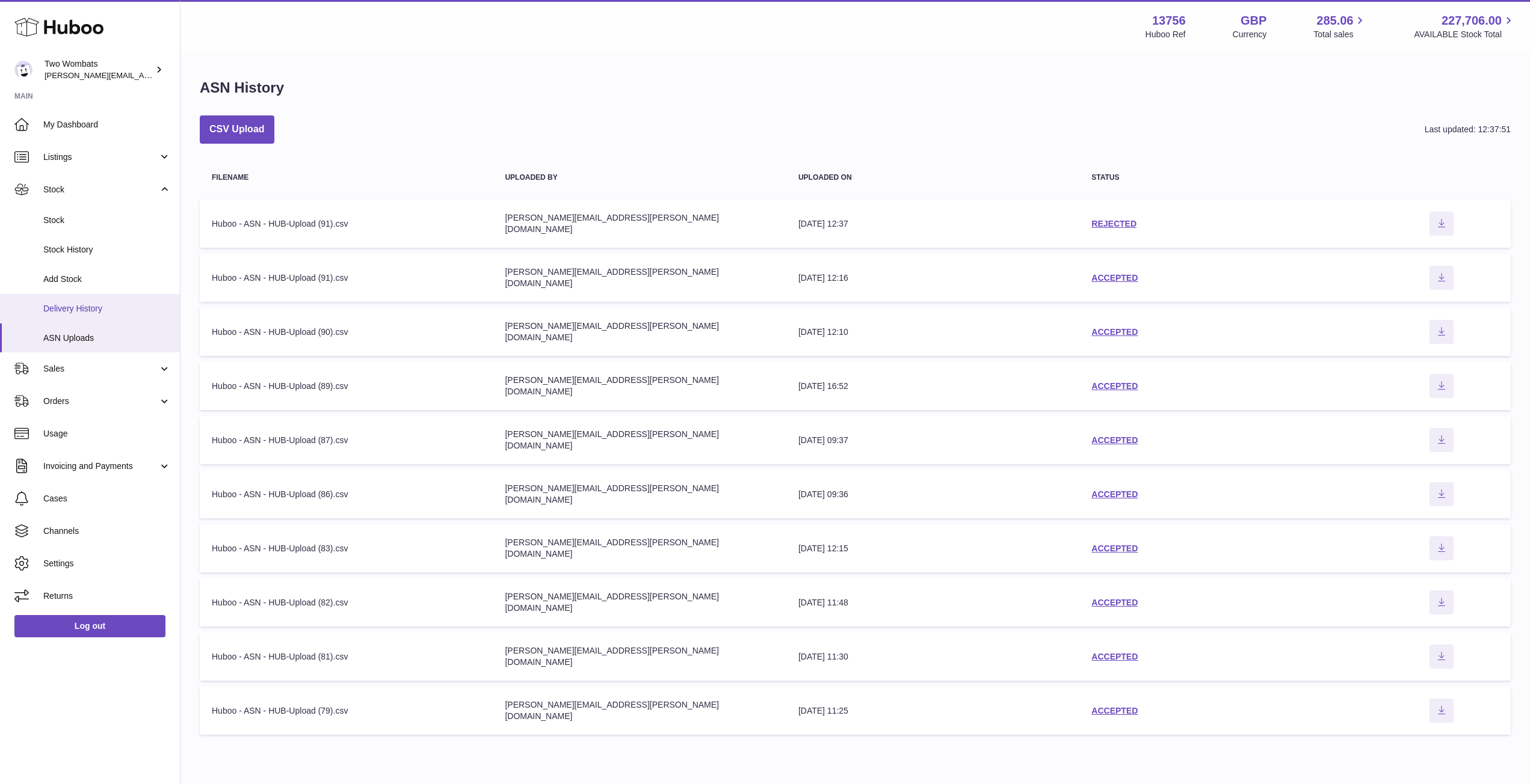
click at [120, 306] on span "Delivery History" at bounding box center [107, 308] width 128 height 11
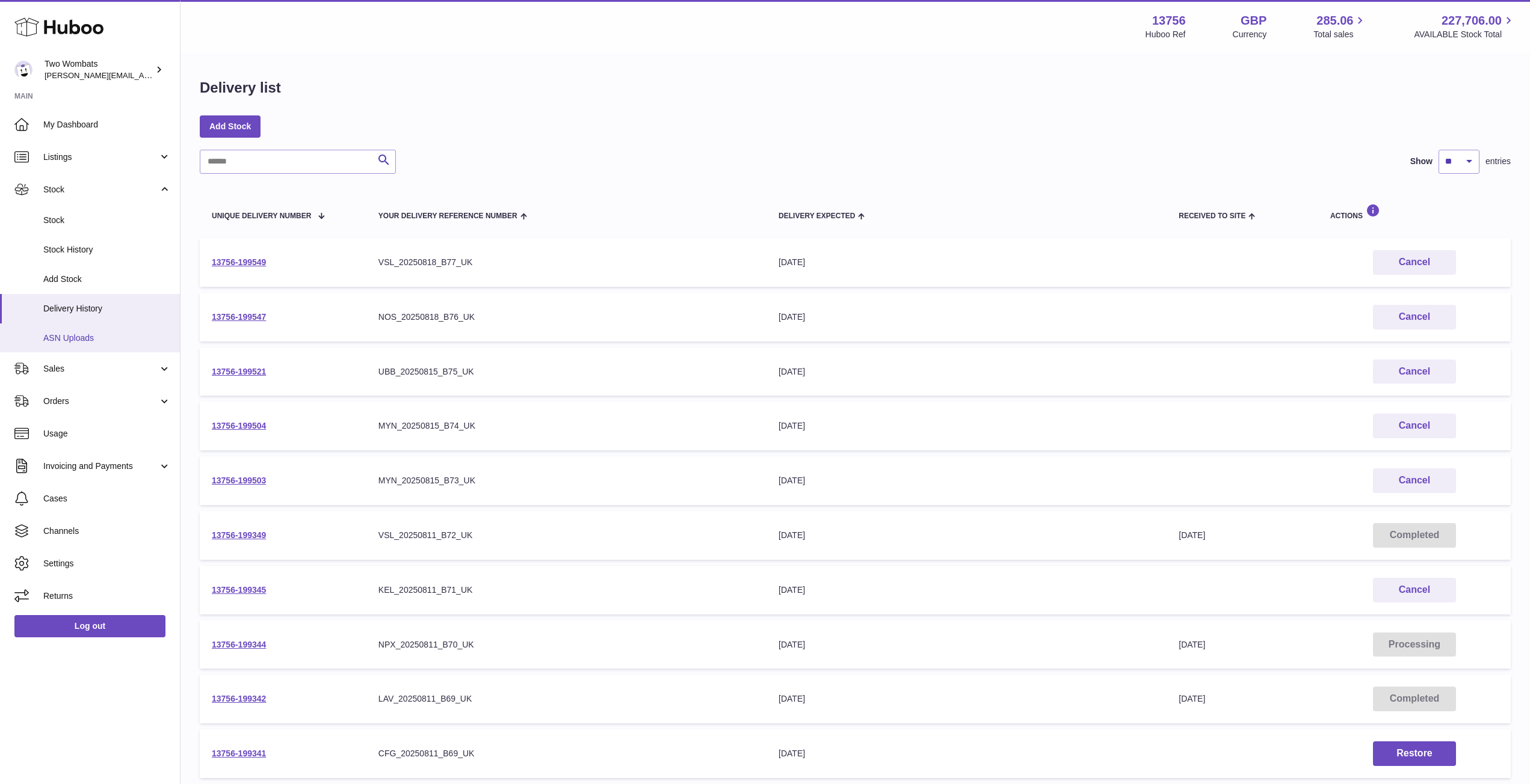
click at [102, 330] on link "ASN Uploads" at bounding box center [89, 339] width 180 height 30
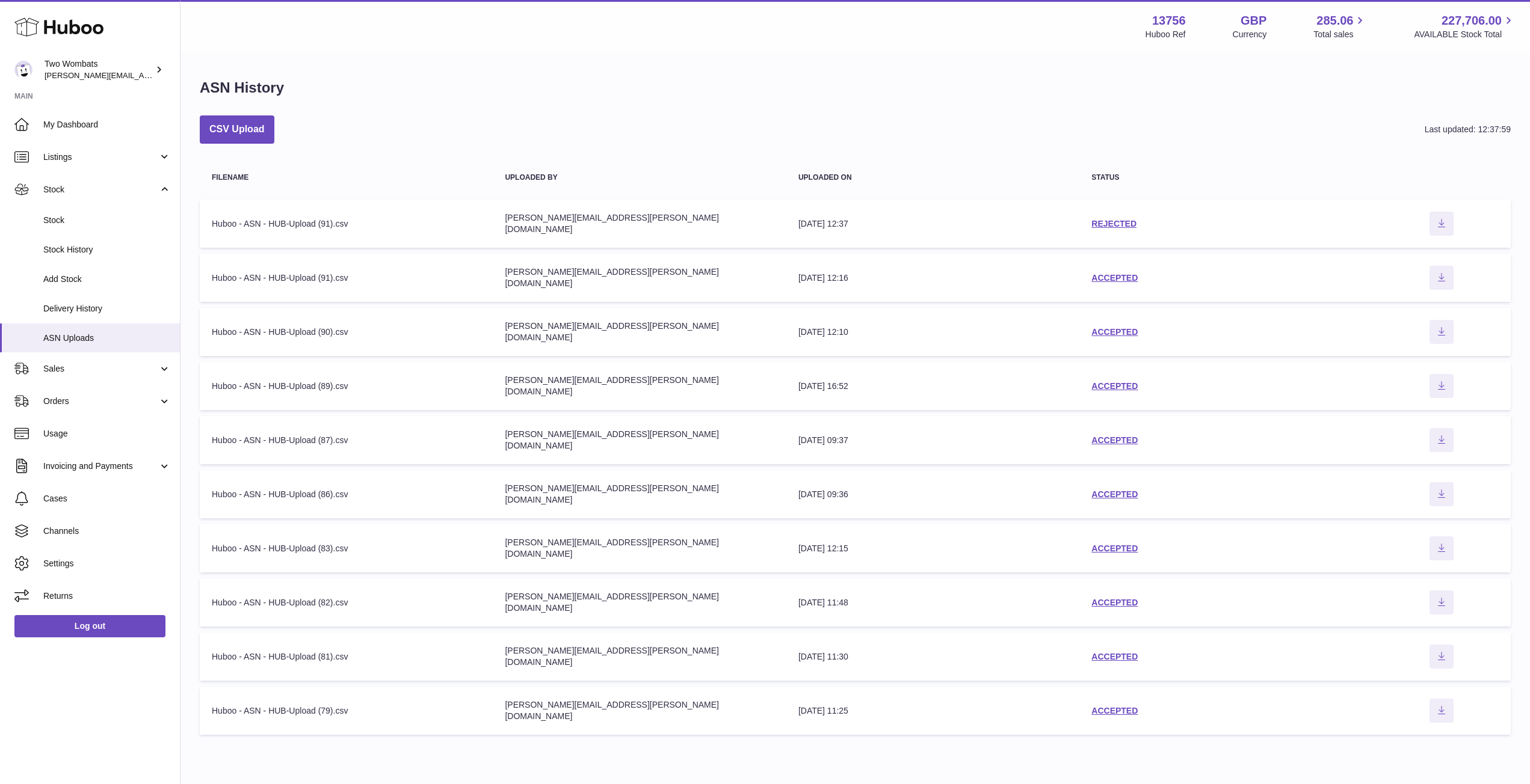
click at [1127, 228] on div "REJECTED" at bounding box center [1226, 223] width 269 height 11
click at [1113, 221] on link "REJECTED" at bounding box center [1114, 223] width 45 height 10
click at [100, 300] on link "Delivery History" at bounding box center [89, 309] width 180 height 30
click at [250, 132] on button "CSV Upload" at bounding box center [237, 129] width 75 height 29
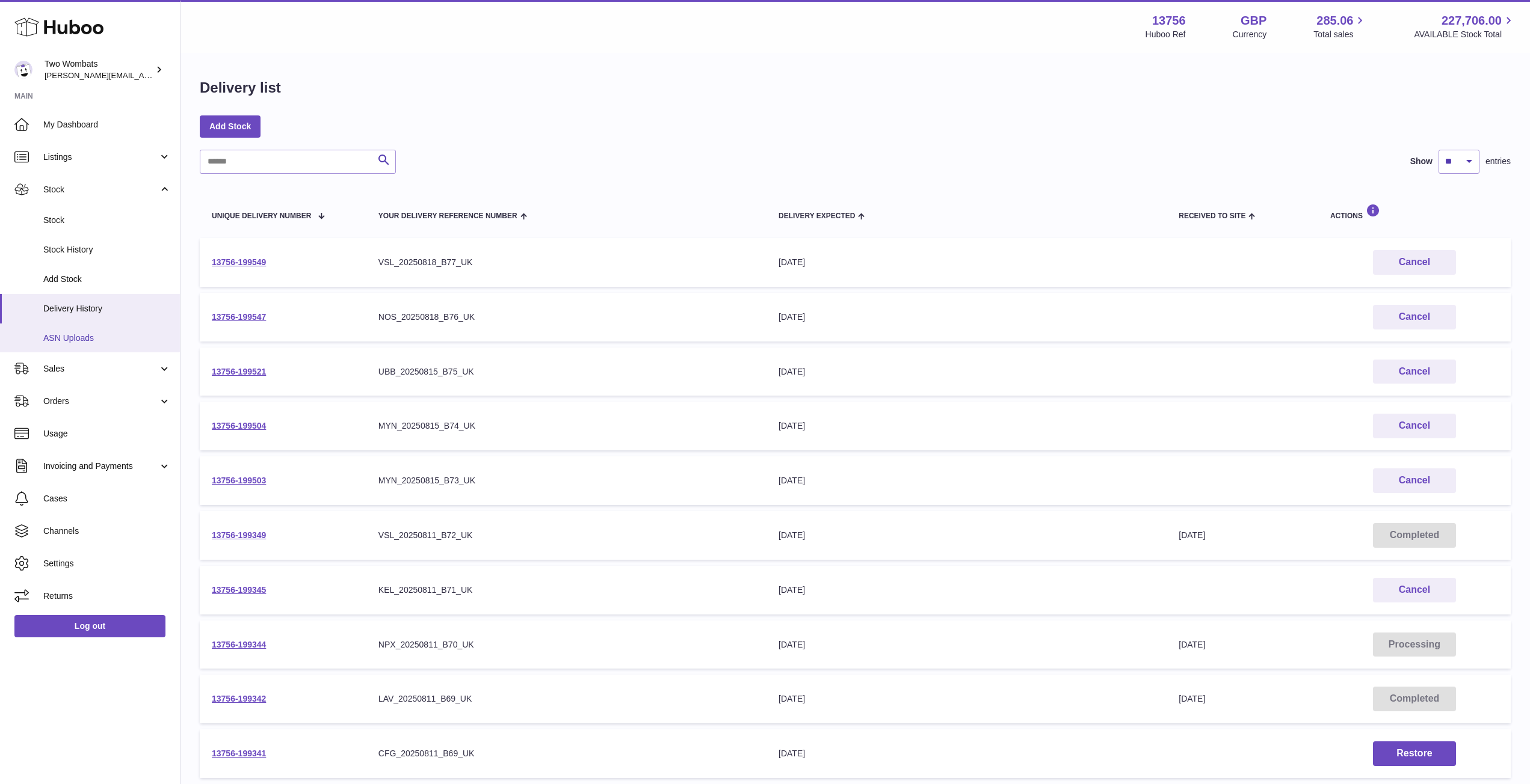
click at [97, 330] on link "ASN Uploads" at bounding box center [89, 339] width 180 height 30
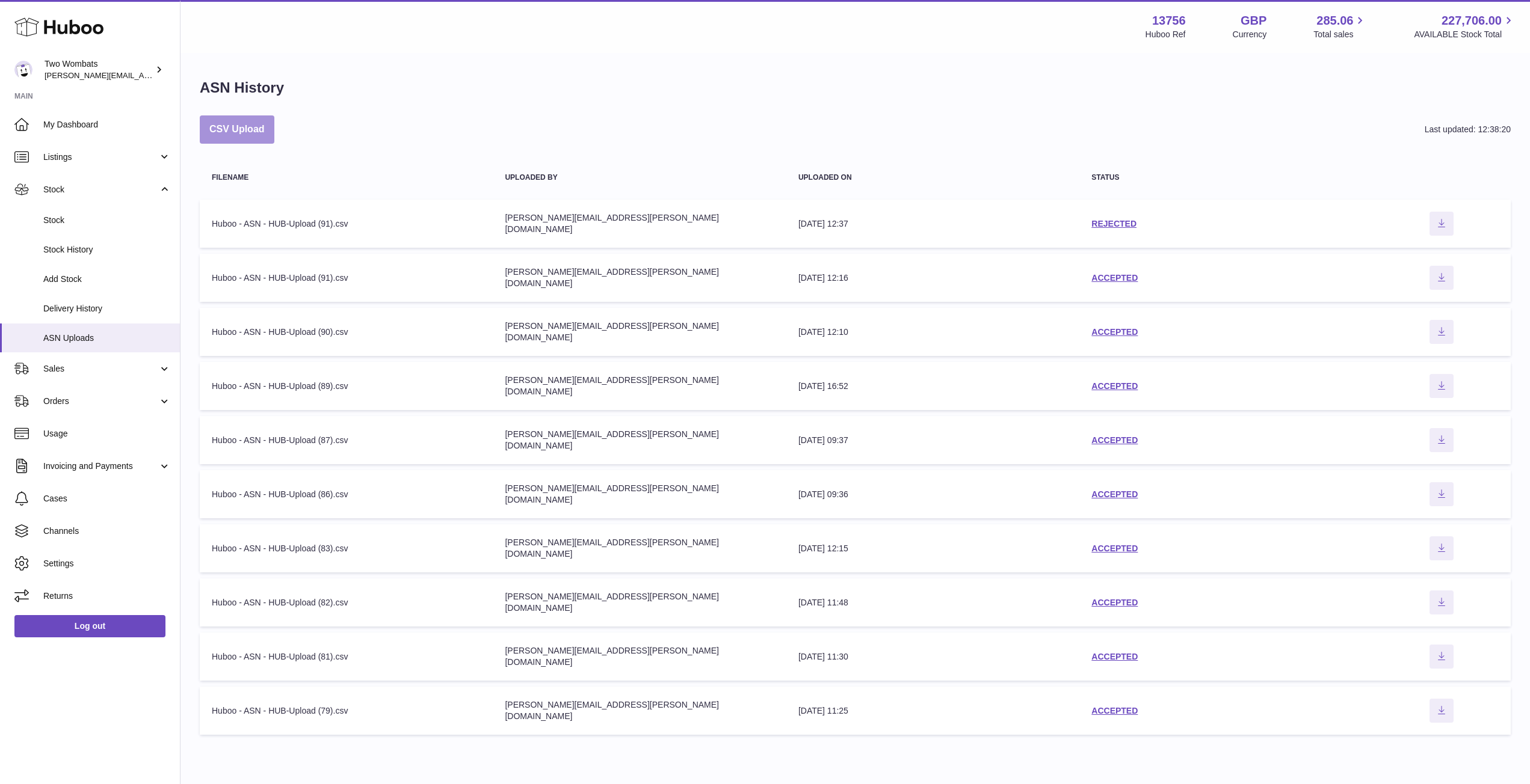
click at [259, 134] on button "CSV Upload" at bounding box center [237, 129] width 75 height 29
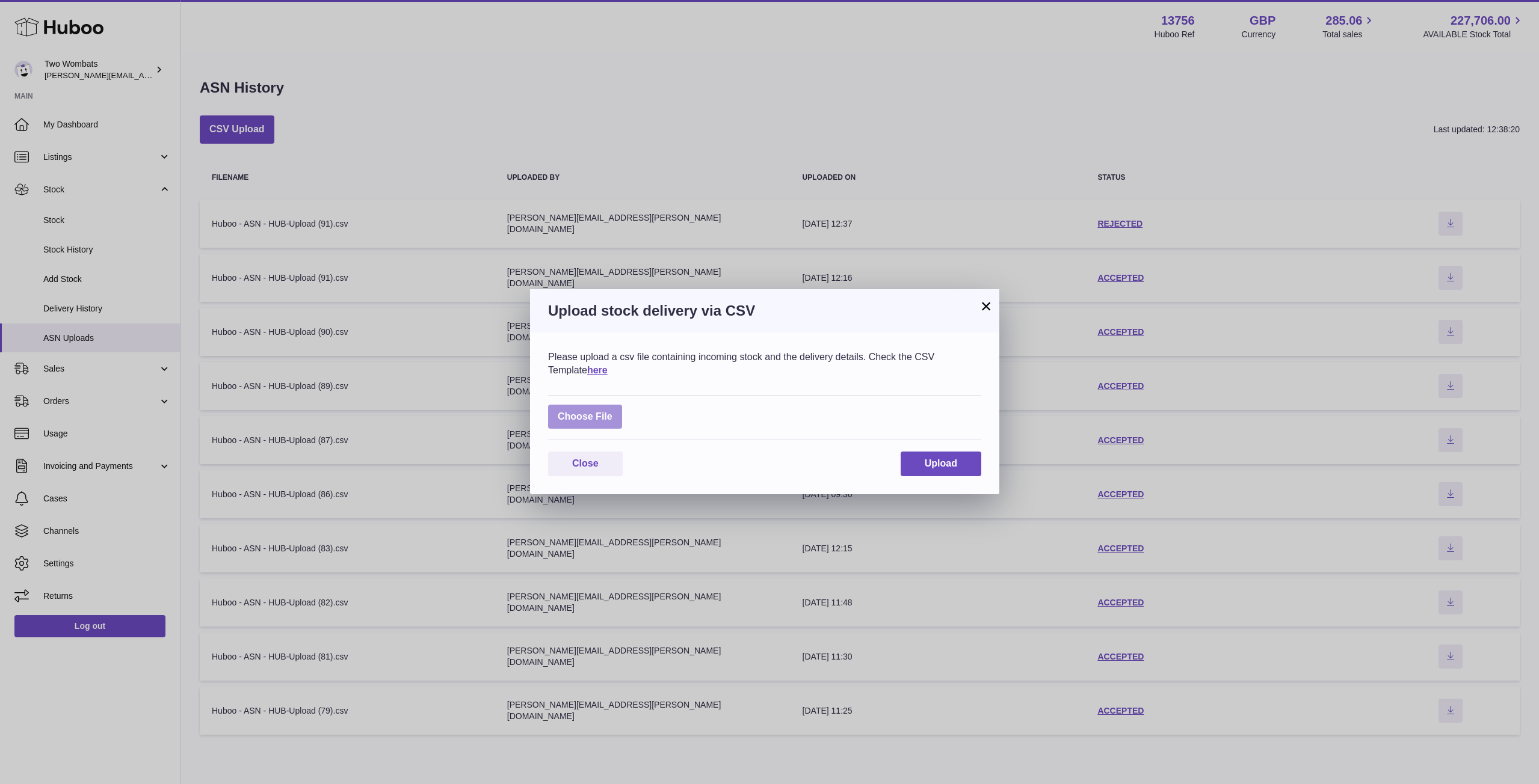
click at [587, 412] on label at bounding box center [585, 417] width 74 height 24
click at [612, 412] on input "file" at bounding box center [612, 411] width 1 height 1
type input "**********"
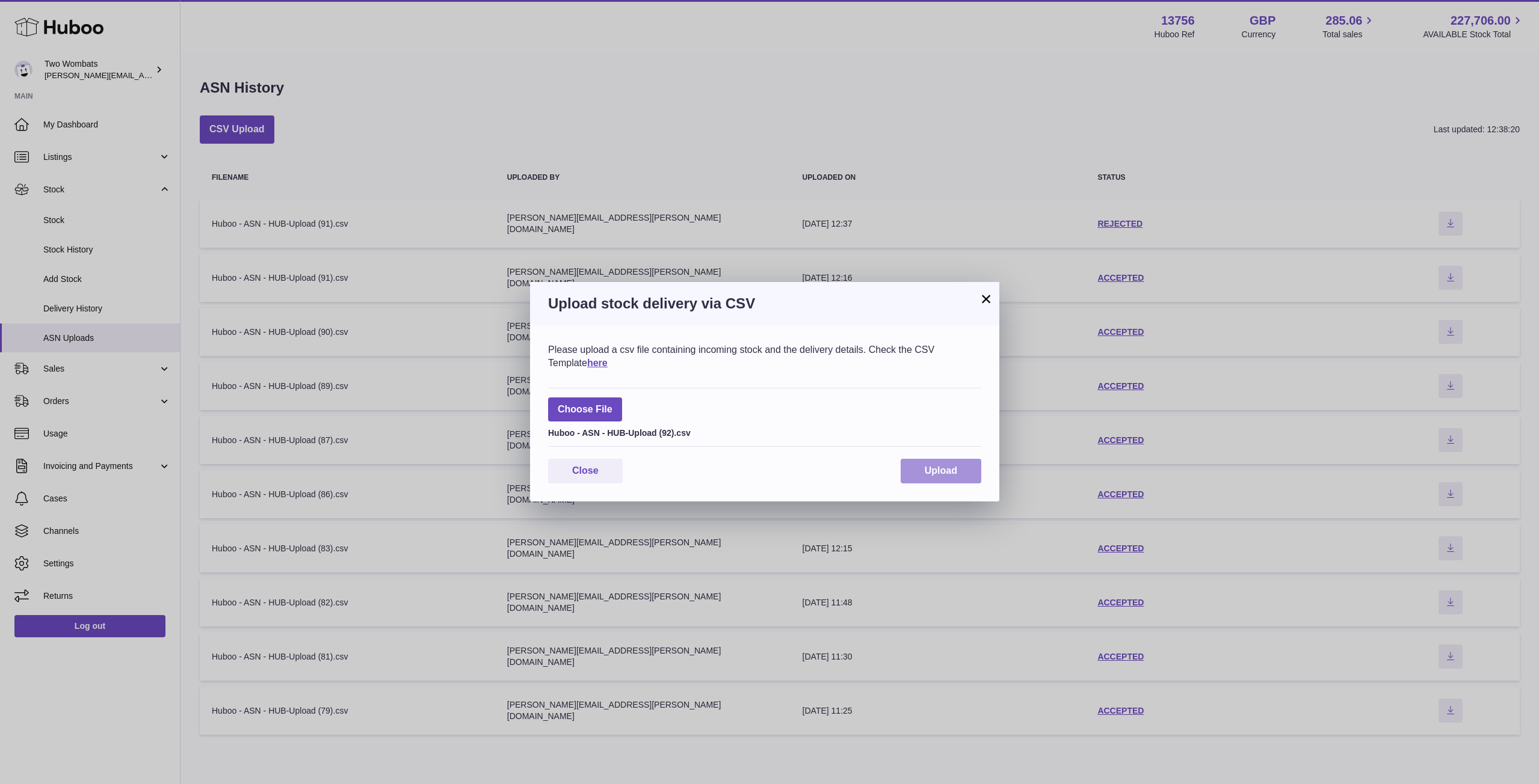
click at [941, 471] on span "Upload" at bounding box center [941, 471] width 32 height 10
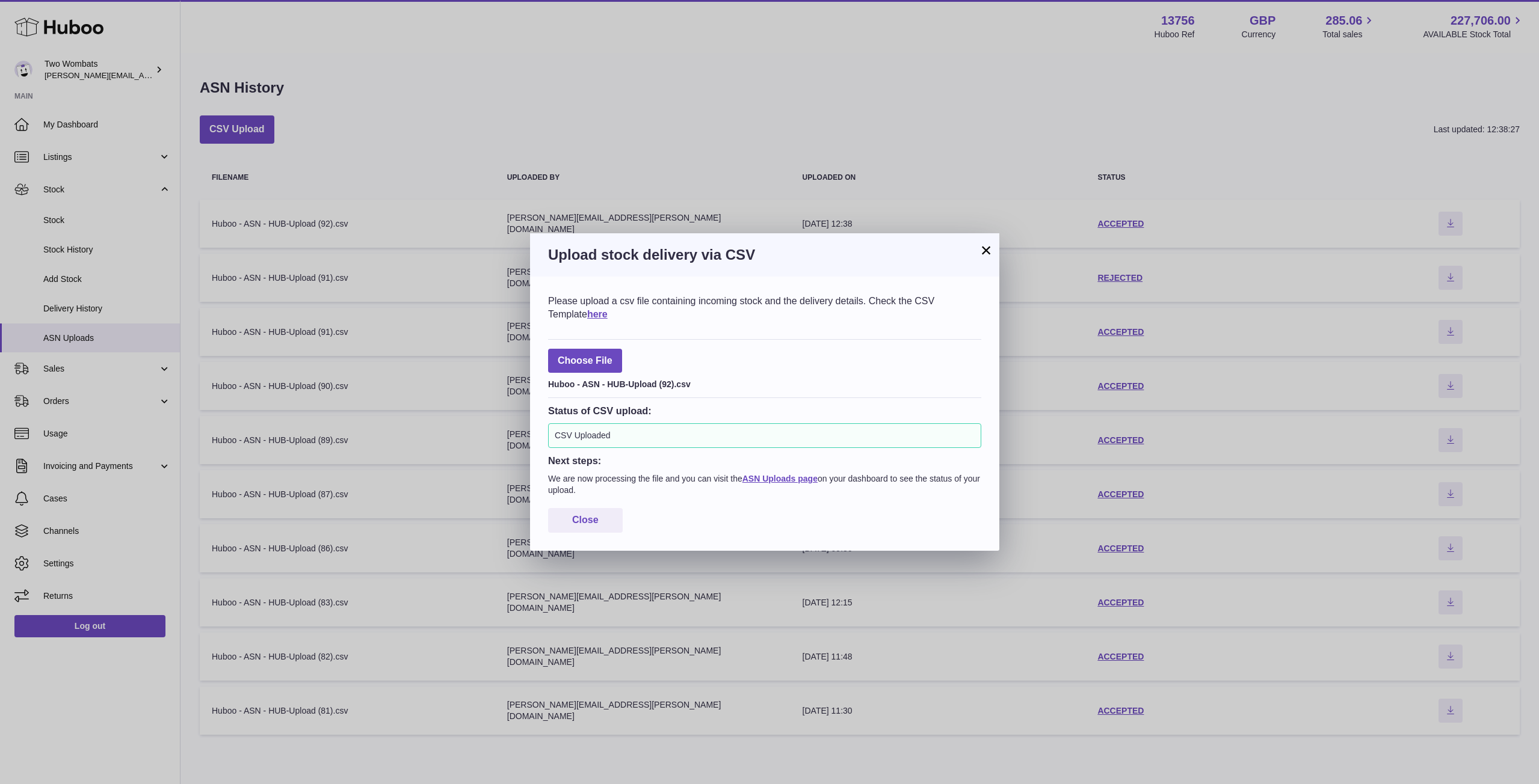
drag, startPoint x: 642, startPoint y: 524, endPoint x: 624, endPoint y: 524, distance: 18.0
click at [624, 524] on div "Close" at bounding box center [764, 520] width 433 height 24
click at [604, 521] on button "Close" at bounding box center [585, 520] width 75 height 24
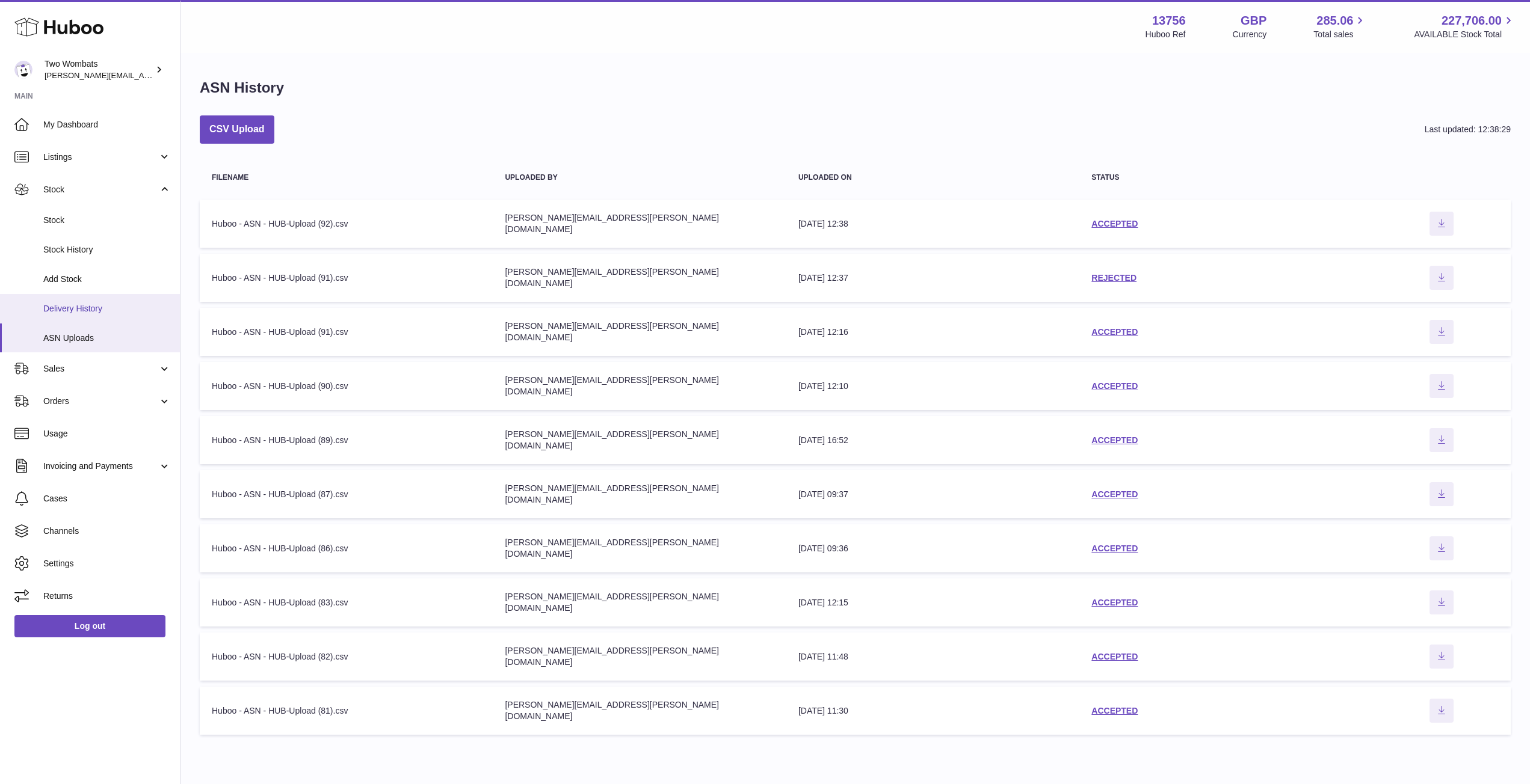
click at [87, 306] on span "Delivery History" at bounding box center [107, 308] width 128 height 11
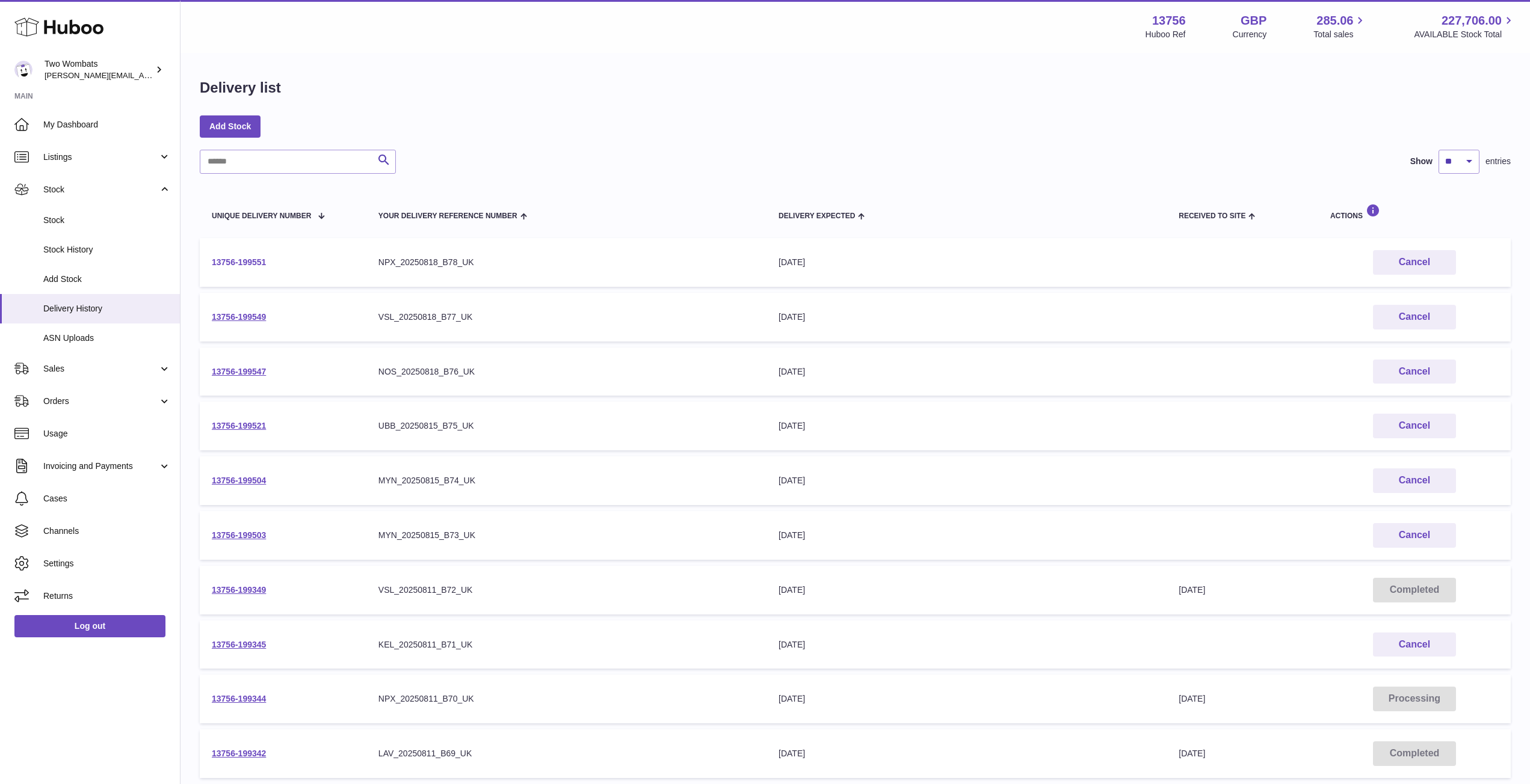
click at [232, 259] on link "13756-199551" at bounding box center [239, 262] width 54 height 10
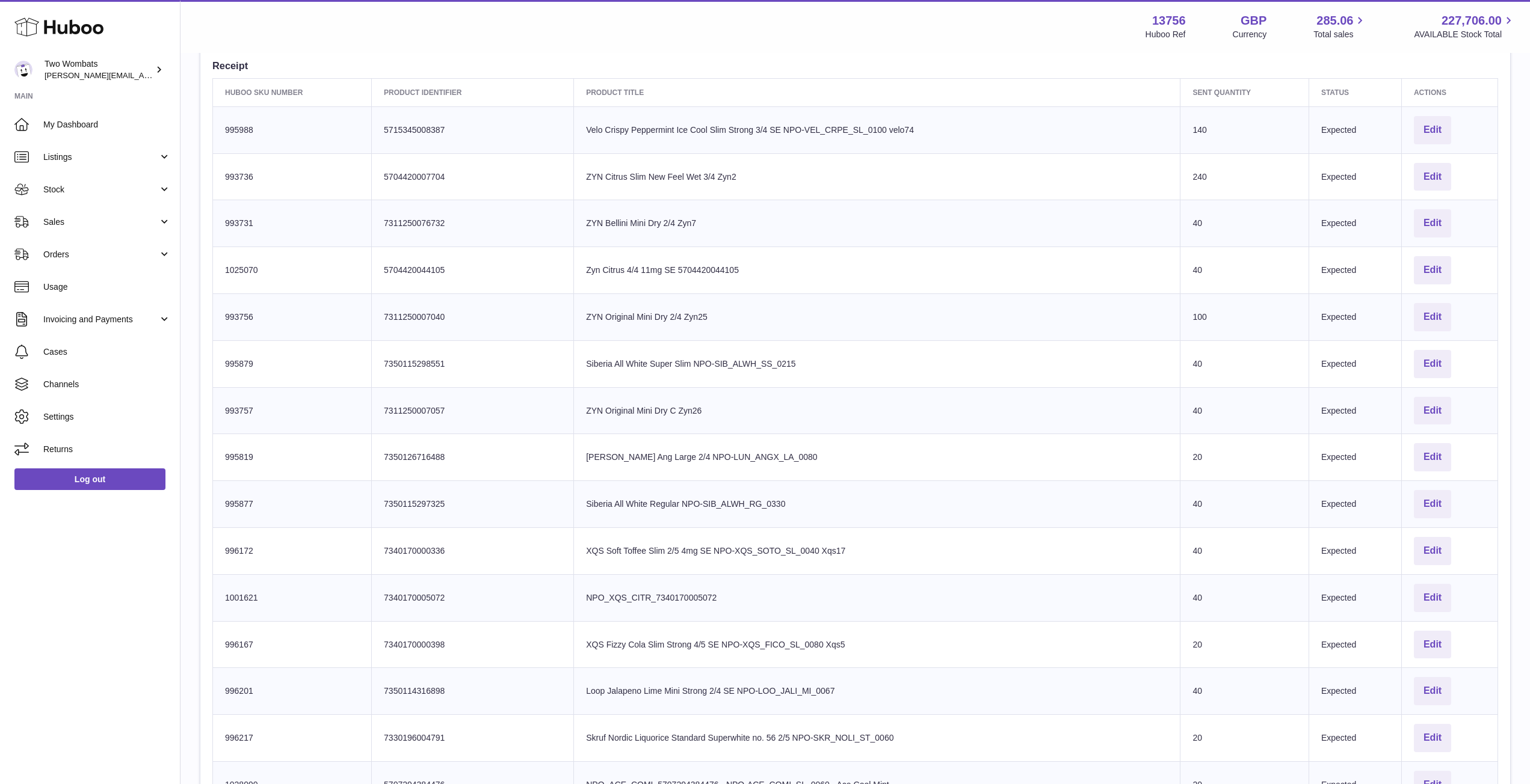
scroll to position [371, 0]
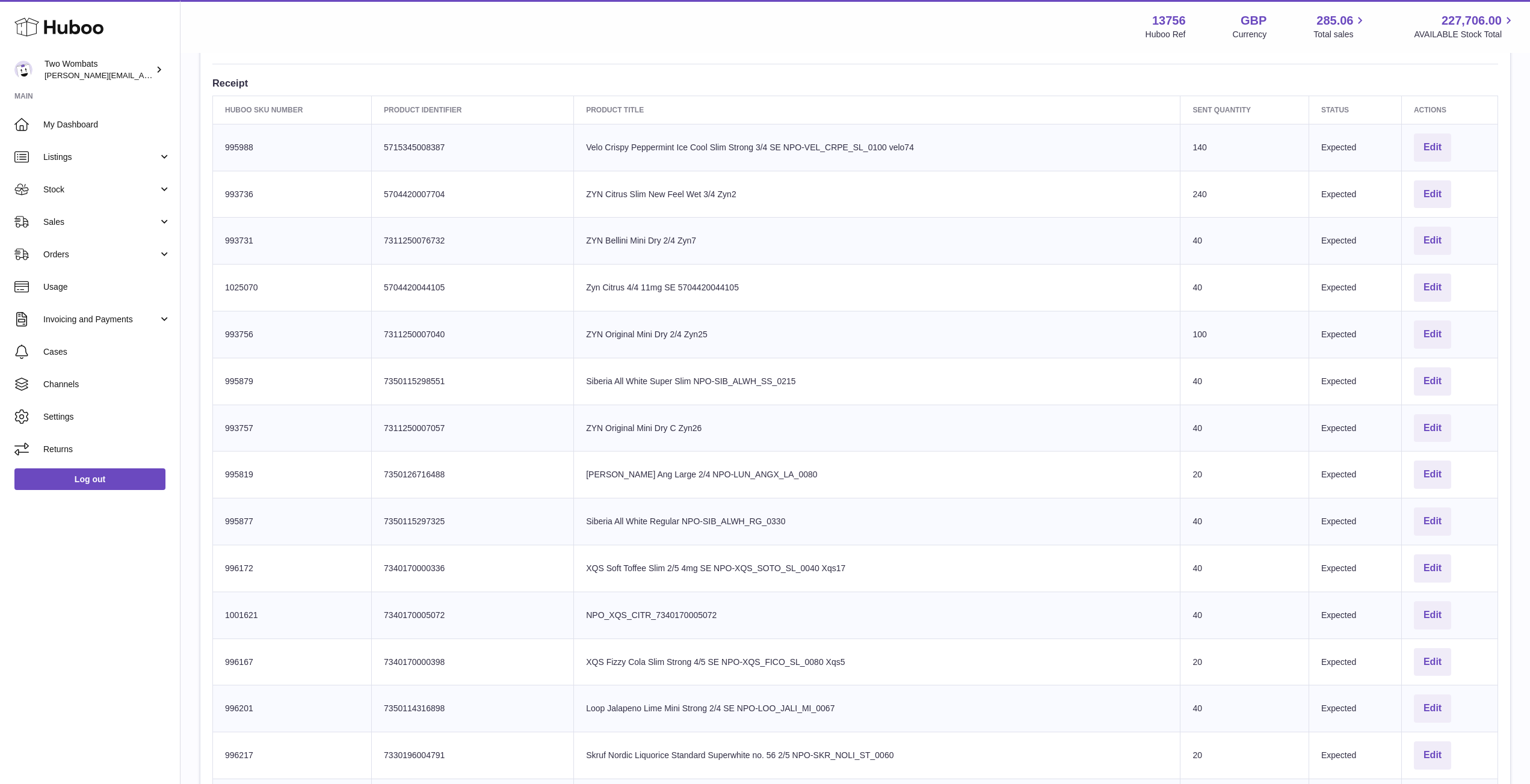
drag, startPoint x: 1484, startPoint y: 619, endPoint x: 221, endPoint y: 135, distance: 1352.6
click at [221, 135] on tbody "Huboo SKU Number 995988 Client Identifier 5715345008387 Product title Velo Cris…" at bounding box center [855, 616] width 1285 height 983
copy tbody "995988 Client Identifier 5715345008387 Product title Velo Crispy Peppermint Ice…"
